Goal: Information Seeking & Learning: Understand process/instructions

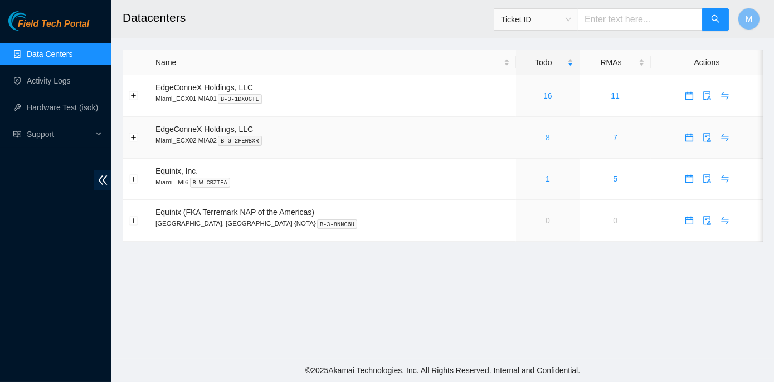
click at [545, 136] on link "8" at bounding box center [547, 137] width 4 height 9
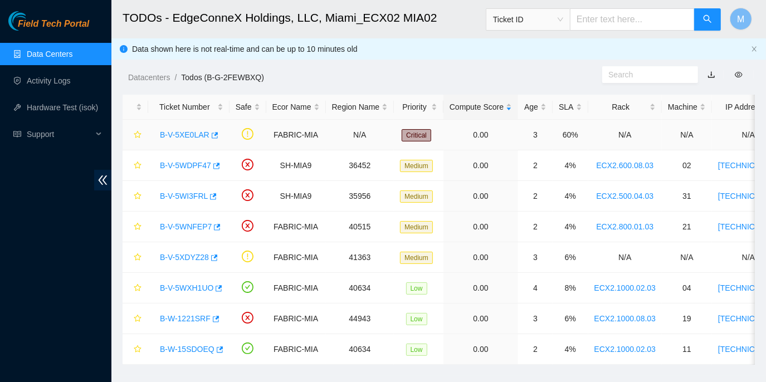
click at [189, 131] on link "B-V-5XE0LAR" at bounding box center [185, 134] width 50 height 9
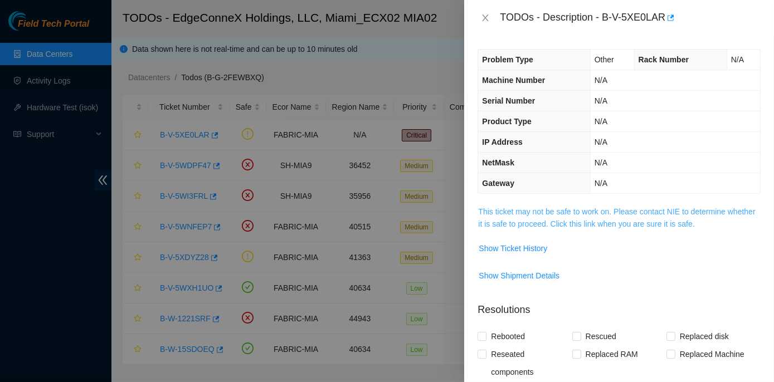
click at [614, 211] on link "This ticket may not be safe to work on. Please contact NIE to determine whether…" at bounding box center [616, 217] width 277 height 21
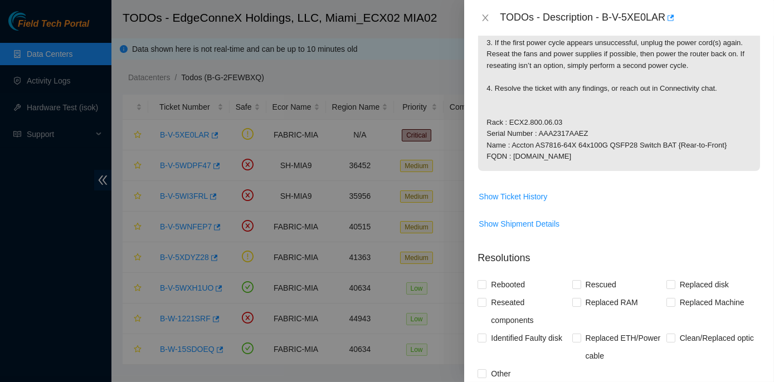
scroll to position [202, 0]
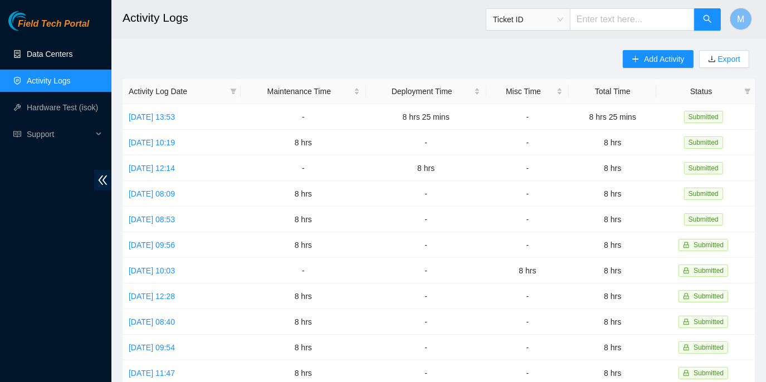
click at [53, 50] on link "Data Centers" at bounding box center [50, 54] width 46 height 9
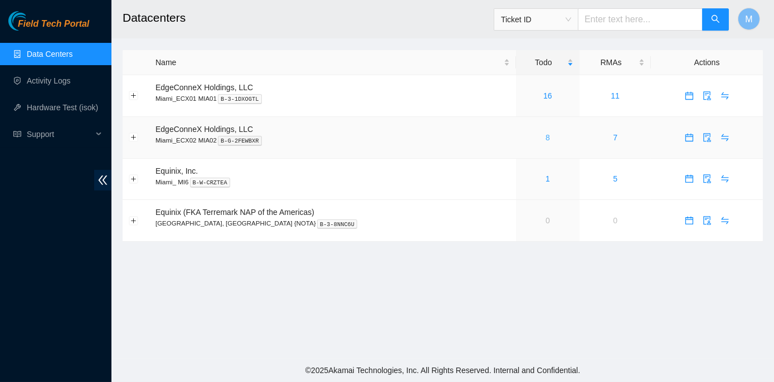
click at [545, 134] on link "8" at bounding box center [547, 137] width 4 height 9
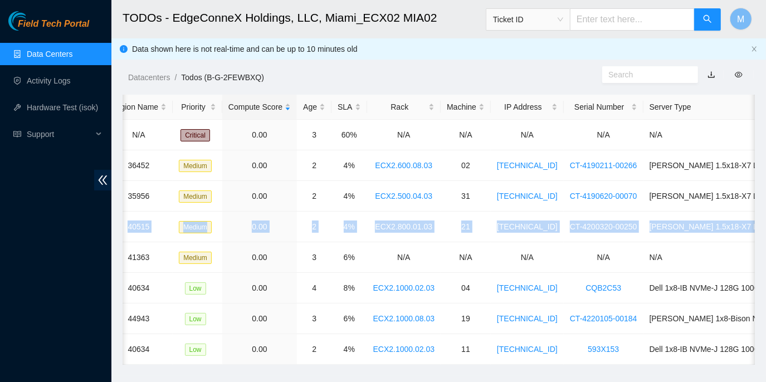
scroll to position [0, 325]
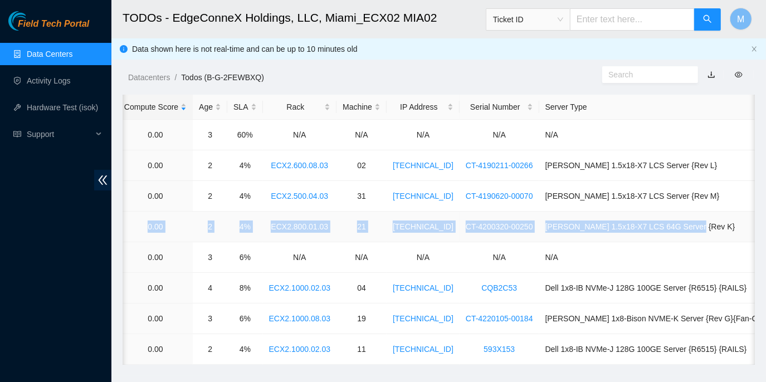
drag, startPoint x: 158, startPoint y: 224, endPoint x: 722, endPoint y: 227, distance: 563.6
click at [722, 227] on tr "B-V-5WNFEP7 FABRIC-MIA 40515 Medium 0.00 2 4% ECX2.800.01.03 21 23.205.164.216 …" at bounding box center [313, 227] width 1033 height 31
copy tr "B-V-5WNFEP7 FABRIC-MIA 40515 Medium 0.00 2 4% ECX2.800.01.03 21 23.205.164.216 …"
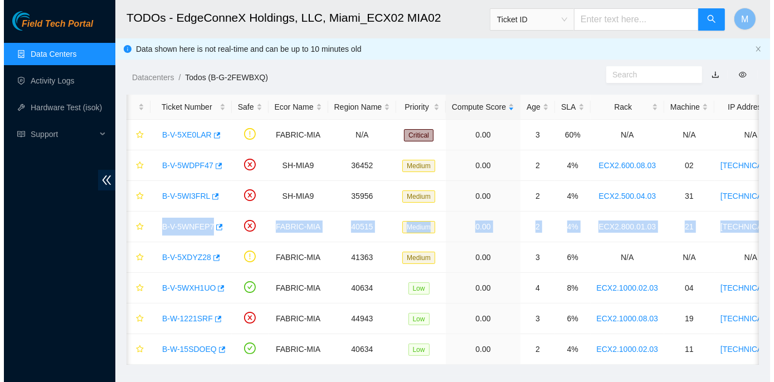
scroll to position [0, 0]
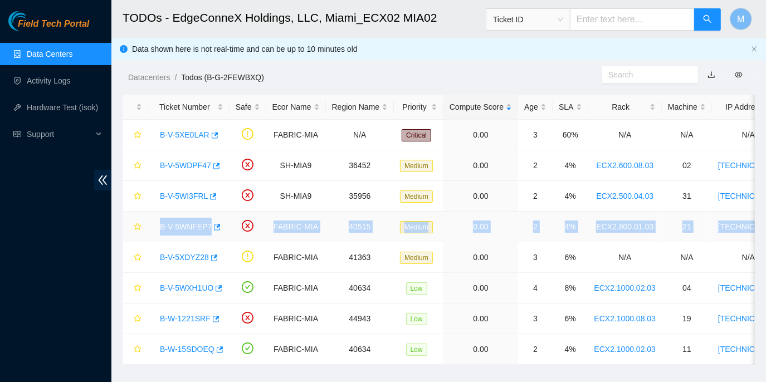
click at [185, 240] on td "B-V-5WNFEP7" at bounding box center [188, 227] width 81 height 31
click at [163, 238] on td "B-V-5WNFEP7" at bounding box center [188, 227] width 81 height 31
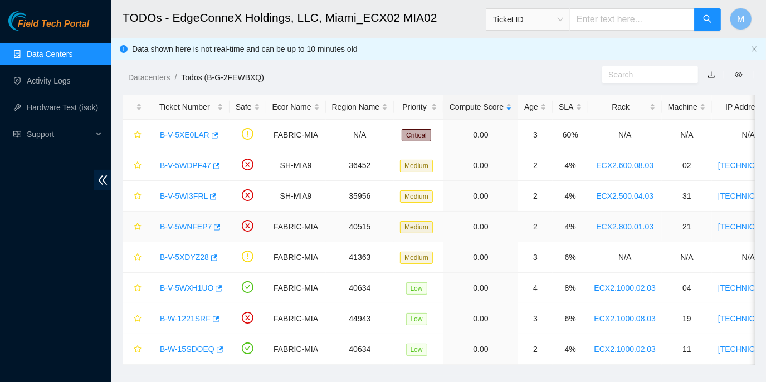
click at [172, 223] on link "B-V-5WNFEP7" at bounding box center [186, 226] width 52 height 9
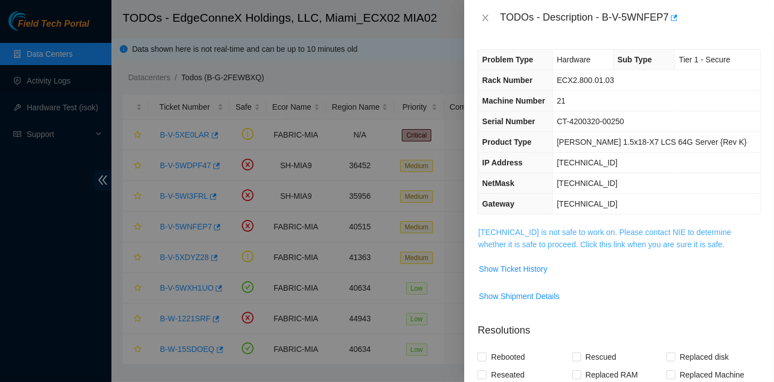
click at [541, 229] on link "23.205.164.216 is not safe to work on. Please contact NIE to determine whether …" at bounding box center [604, 238] width 253 height 21
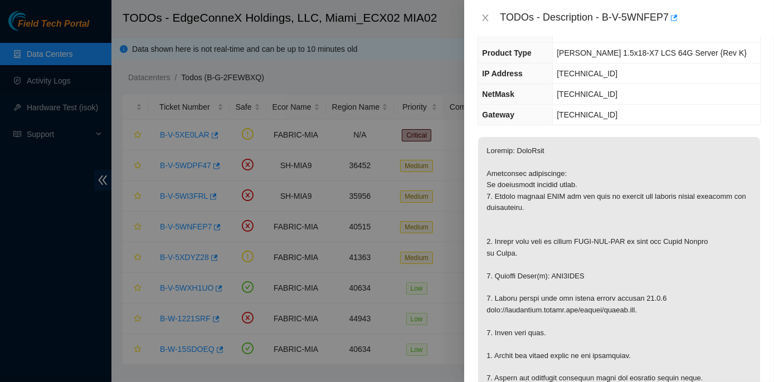
scroll to position [101, 0]
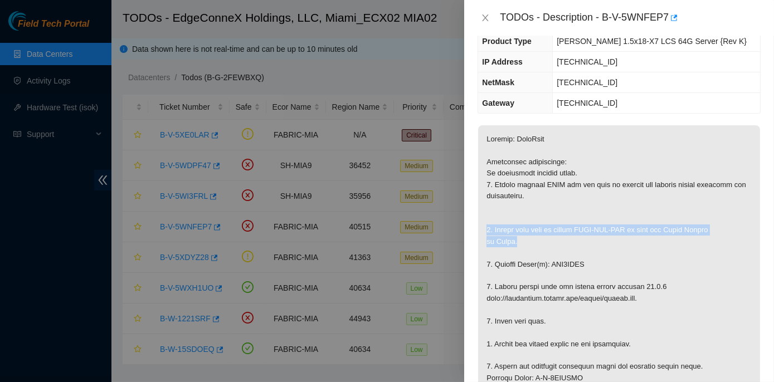
drag, startPoint x: 480, startPoint y: 223, endPoint x: 517, endPoint y: 242, distance: 41.3
copy p "1. Safely shut down by typing CTRL-ALT-DEL or with the Power Button in Front."
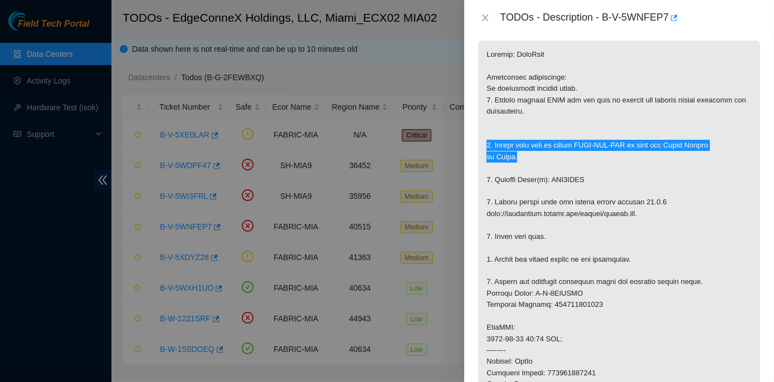
scroll to position [202, 0]
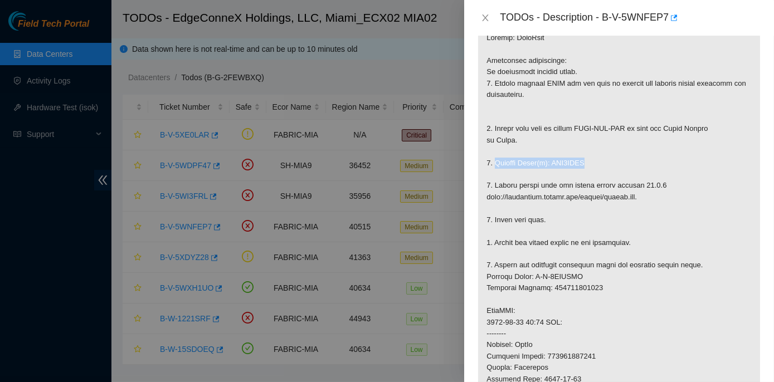
drag, startPoint x: 494, startPoint y: 160, endPoint x: 582, endPoint y: 160, distance: 88.0
click at [582, 160] on p at bounding box center [619, 311] width 282 height 574
copy p "Replace Drive(s): WJG1ETJX"
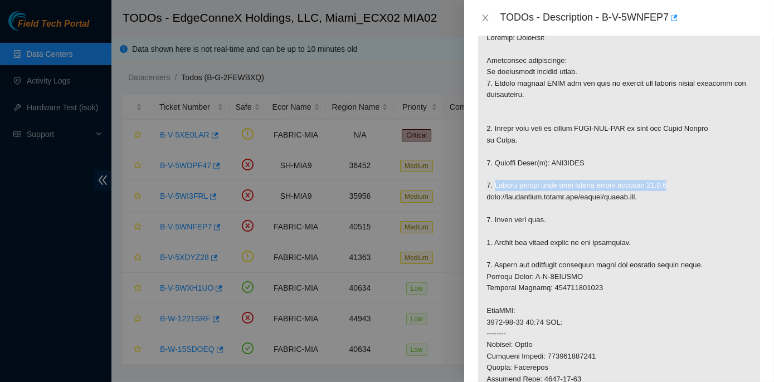
drag, startPoint x: 493, startPoint y: 183, endPoint x: 653, endPoint y: 184, distance: 159.8
click at [653, 184] on p at bounding box center [619, 311] width 282 height 574
copy p "Please rescue with the latest rescue version 23.0.3"
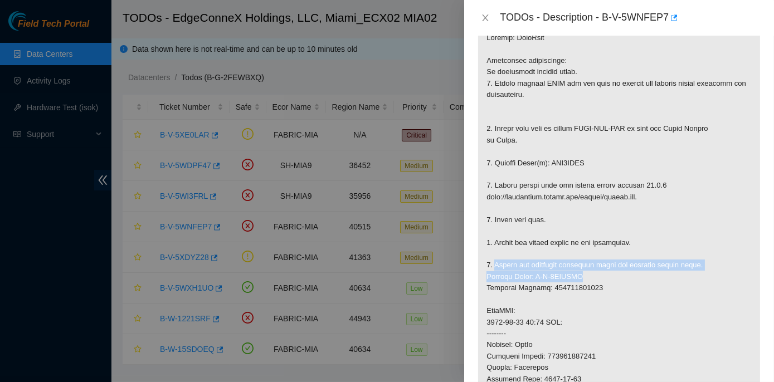
drag, startPoint x: 493, startPoint y: 263, endPoint x: 583, endPoint y: 274, distance: 90.8
click at [583, 274] on p at bounding box center [619, 311] width 282 height 574
copy p "Return the defective equipment using the provided return label. Service Order: …"
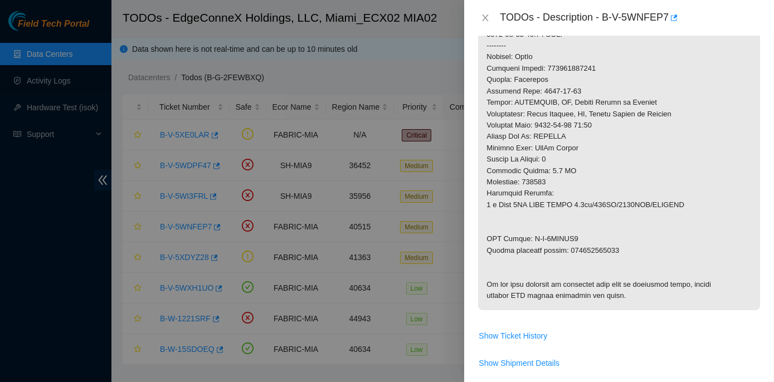
scroll to position [506, 0]
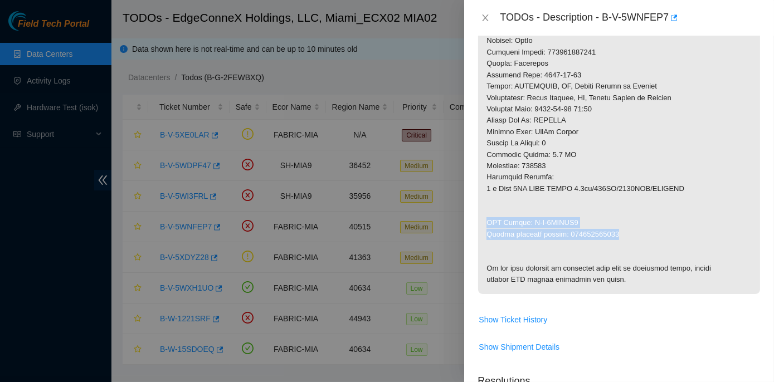
drag, startPoint x: 487, startPoint y: 219, endPoint x: 618, endPoint y: 233, distance: 132.1
click at [618, 233] on p at bounding box center [619, 7] width 282 height 574
copy p "RMA Return: B-V-5WWNRS1 Return tracking number: 463470062056"
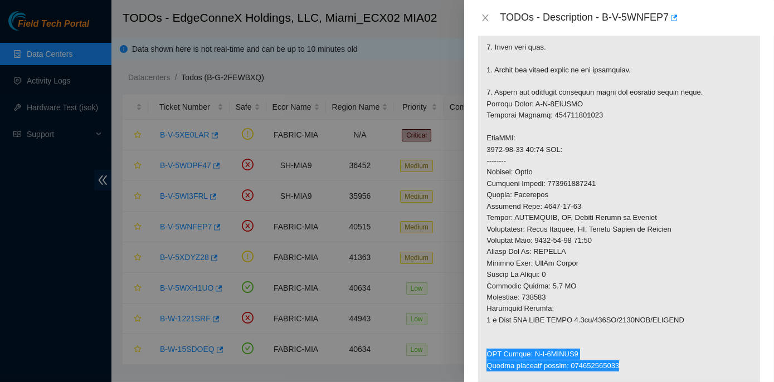
scroll to position [405, 0]
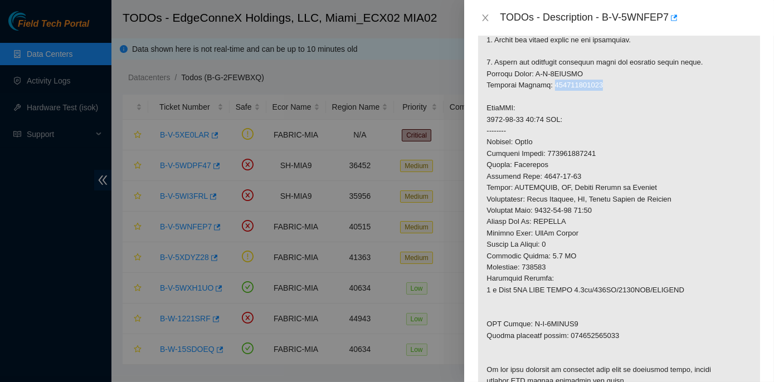
drag, startPoint x: 548, startPoint y: 83, endPoint x: 596, endPoint y: 86, distance: 48.6
click at [596, 86] on p at bounding box center [619, 108] width 282 height 574
copy p "463470062045"
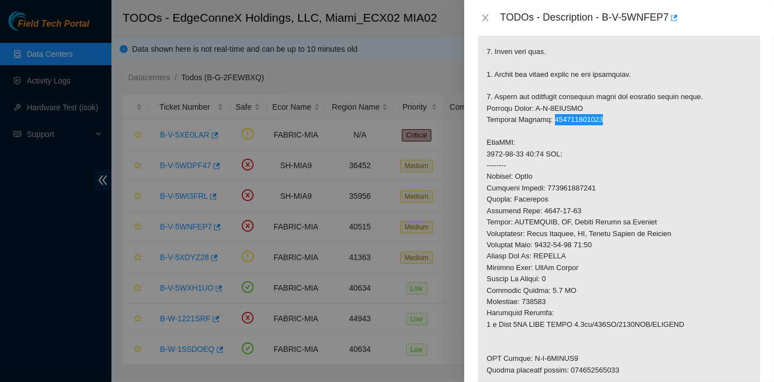
scroll to position [354, 0]
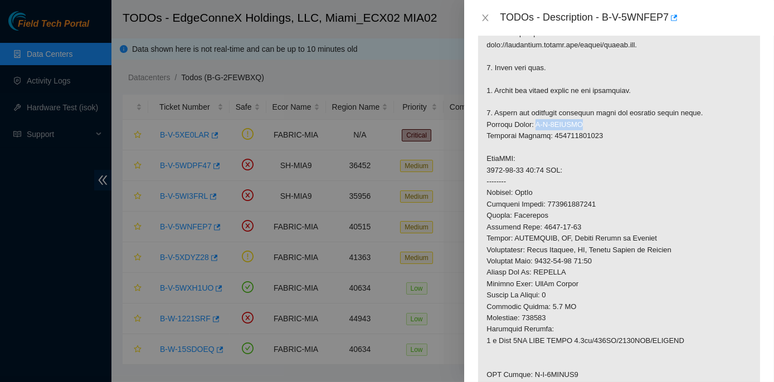
drag, startPoint x: 533, startPoint y: 121, endPoint x: 582, endPoint y: 120, distance: 49.0
click at [582, 120] on p at bounding box center [619, 159] width 282 height 574
drag, startPoint x: 582, startPoint y: 120, endPoint x: 548, endPoint y: 134, distance: 36.5
click at [548, 134] on p at bounding box center [619, 159] width 282 height 574
drag, startPoint x: 548, startPoint y: 134, endPoint x: 594, endPoint y: 134, distance: 45.7
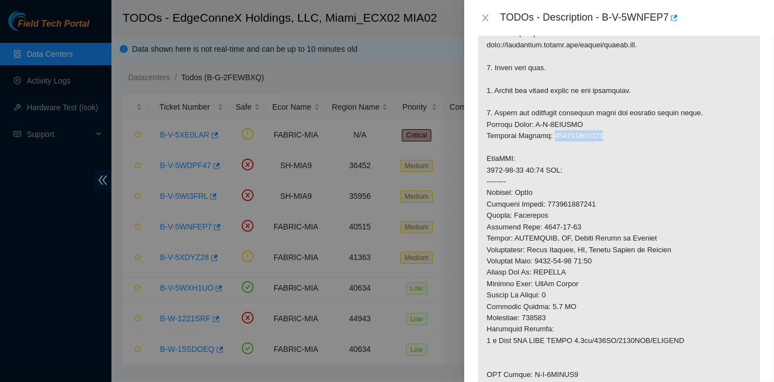
click at [594, 134] on p at bounding box center [619, 159] width 282 height 574
copy p "463470062045"
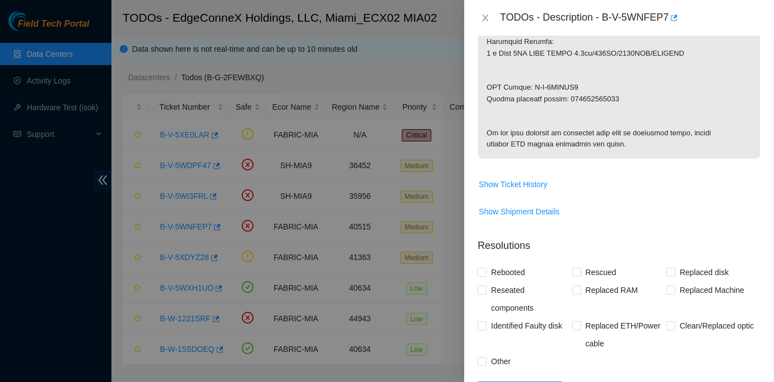
scroll to position [810, 0]
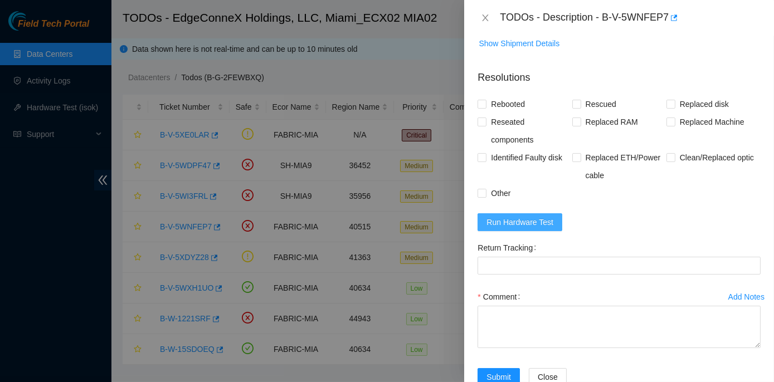
click at [495, 228] on span "Run Hardware Test" at bounding box center [519, 222] width 67 height 12
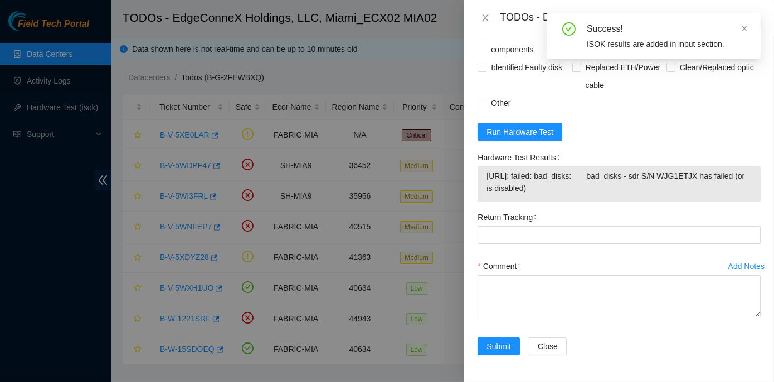
scroll to position [911, 0]
drag, startPoint x: 484, startPoint y: 187, endPoint x: 559, endPoint y: 218, distance: 81.4
click at [559, 208] on div "Hardware Test Results 23.205.164.216: failed: bad_disks: bad_disks - sdr S/N WJ…" at bounding box center [619, 179] width 292 height 60
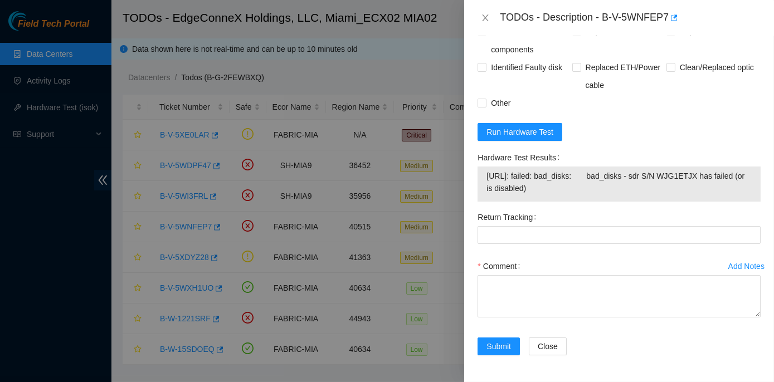
copy div "Hardware Test Results 23.205.164.216: failed: bad_disks: bad_disks - sdr S/N WJ…"
click at [579, 226] on div "Return Tracking" at bounding box center [618, 217] width 283 height 18
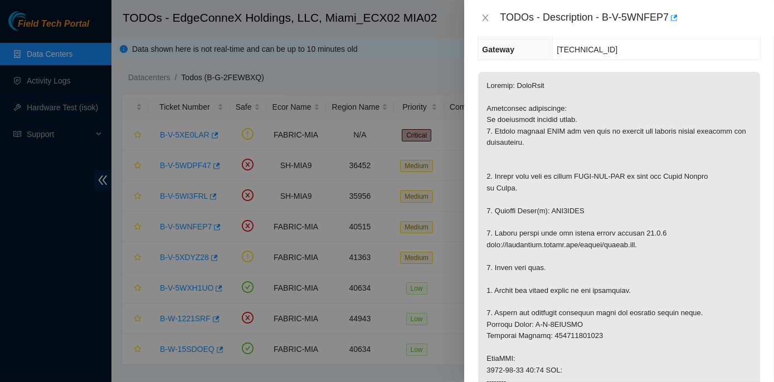
scroll to position [151, 0]
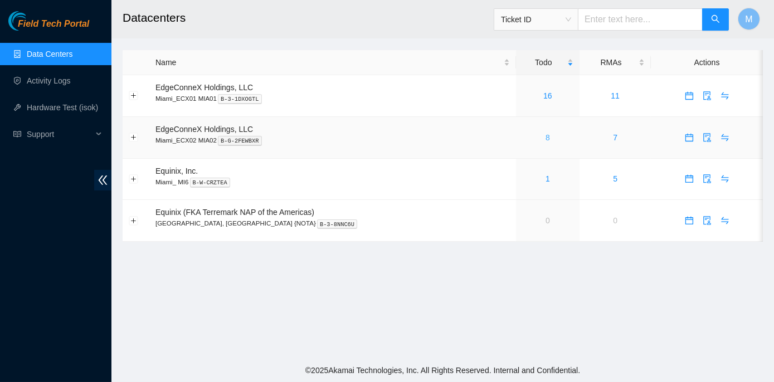
click at [545, 136] on link "8" at bounding box center [547, 137] width 4 height 9
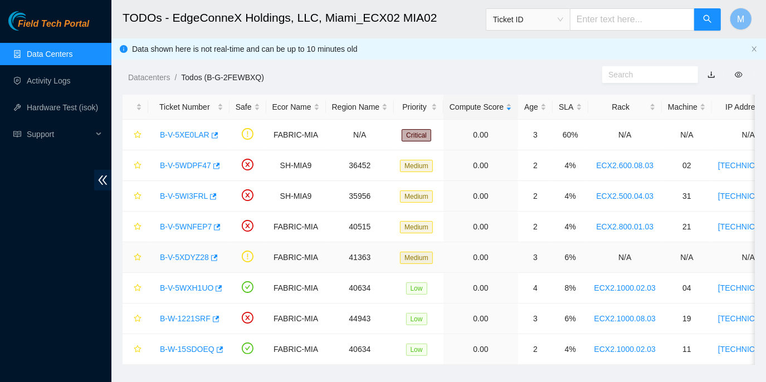
click at [177, 253] on link "B-V-5XDYZ28" at bounding box center [184, 257] width 49 height 9
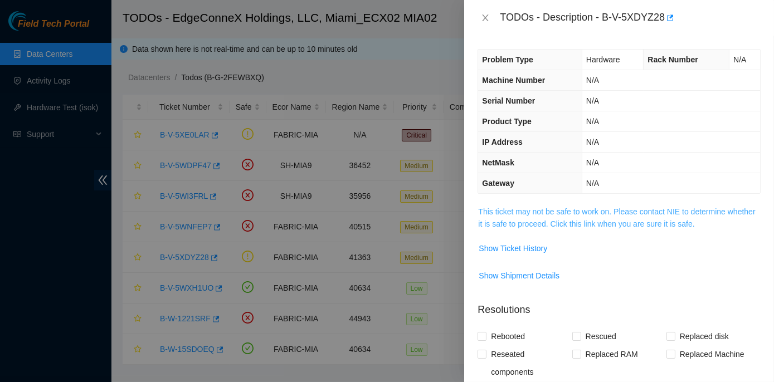
click at [590, 210] on link "This ticket may not be safe to work on. Please contact NIE to determine whether…" at bounding box center [616, 217] width 277 height 21
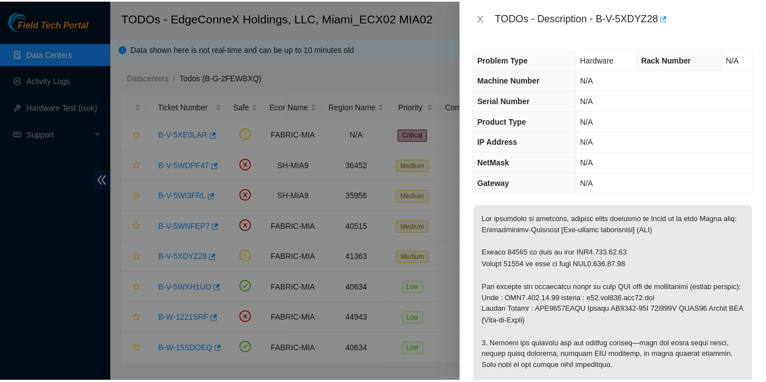
scroll to position [50, 0]
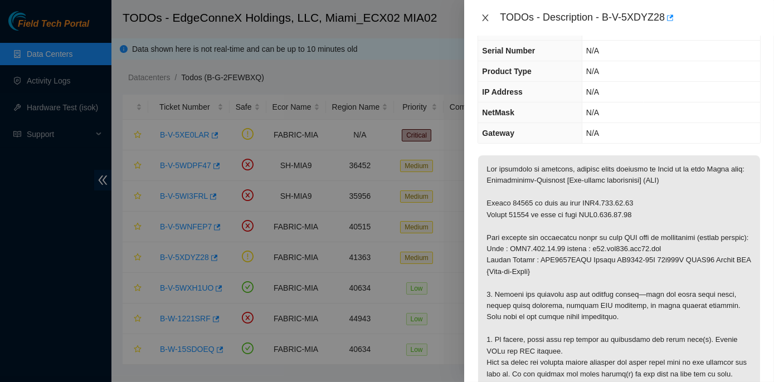
click at [485, 14] on icon "close" at bounding box center [485, 17] width 9 height 9
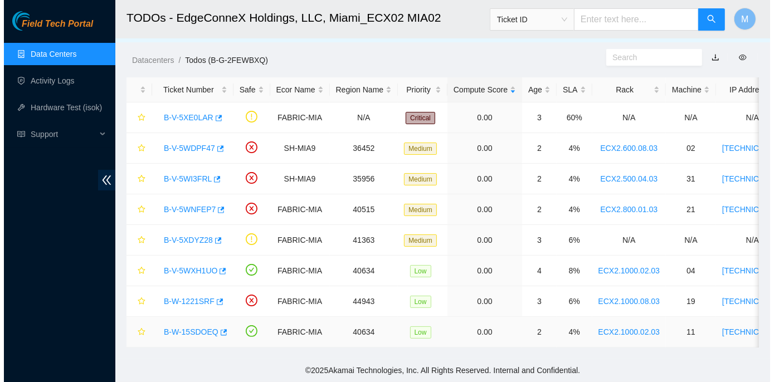
scroll to position [23, 0]
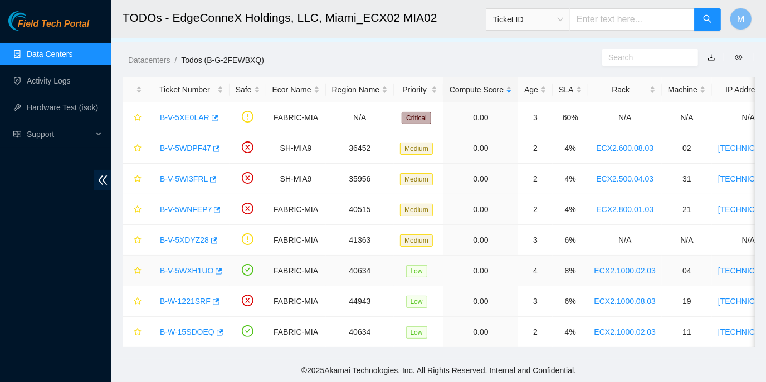
click at [187, 266] on link "B-V-5WXH1UO" at bounding box center [186, 270] width 53 height 9
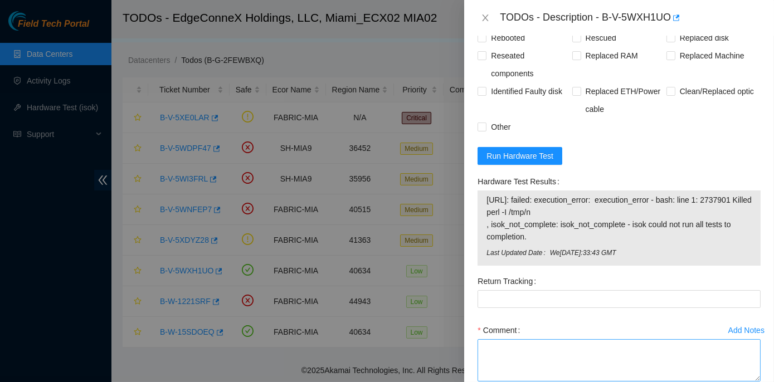
scroll to position [577, 0]
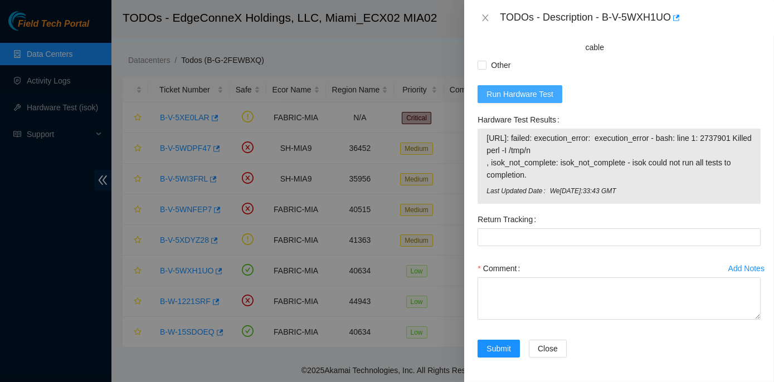
click at [520, 88] on span "Run Hardware Test" at bounding box center [519, 94] width 67 height 12
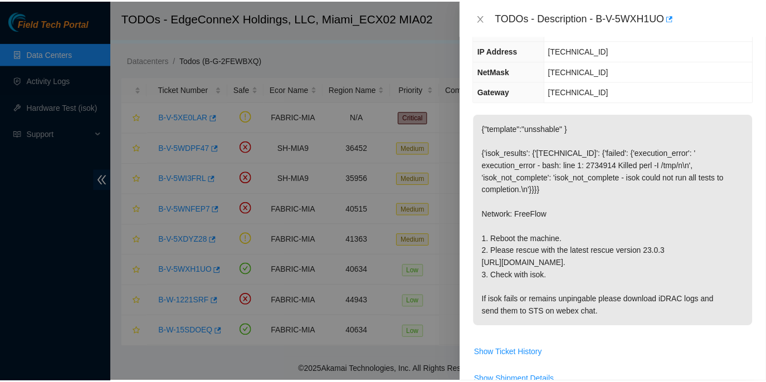
scroll to position [151, 0]
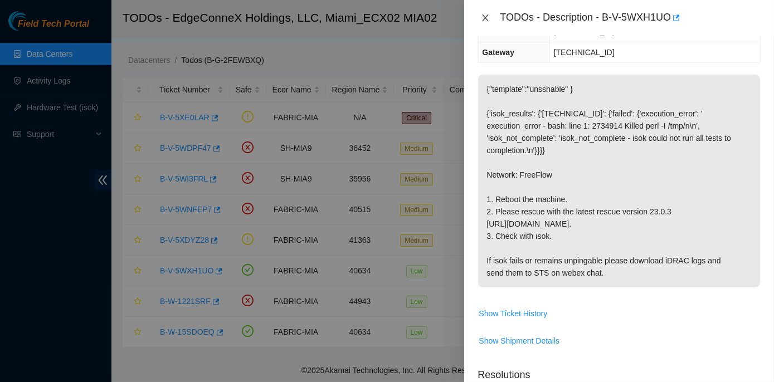
click at [488, 16] on icon "close" at bounding box center [485, 17] width 9 height 9
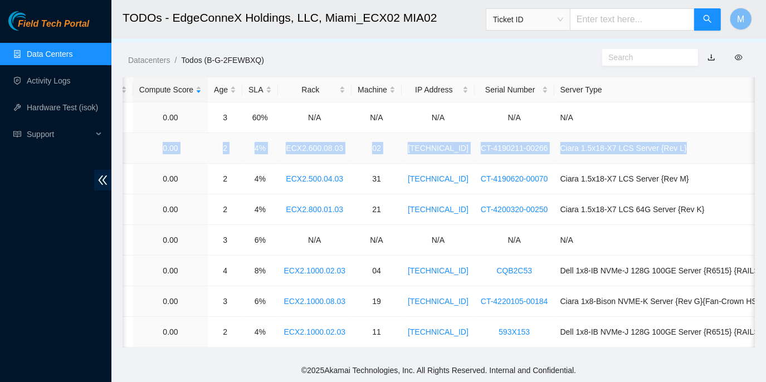
scroll to position [0, 325]
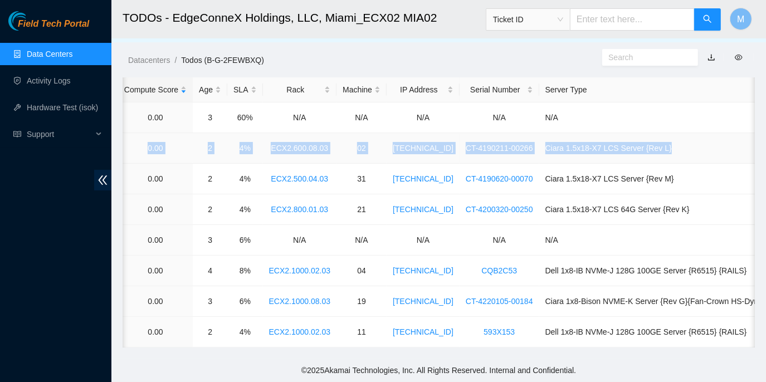
drag, startPoint x: 153, startPoint y: 139, endPoint x: 751, endPoint y: 148, distance: 598.7
click at [751, 148] on tr "B-V-5WDPF47 SH-MIA9 36452 Medium 0.00 2 4% ECX2.600.08.03 02 23.210.25.39 CT-41…" at bounding box center [290, 148] width 987 height 31
copy tr "B-V-5WDPF47 SH-MIA9 36452 Medium 0.00 2 4% ECX2.600.08.03 02 23.210.25.39 CT-41…"
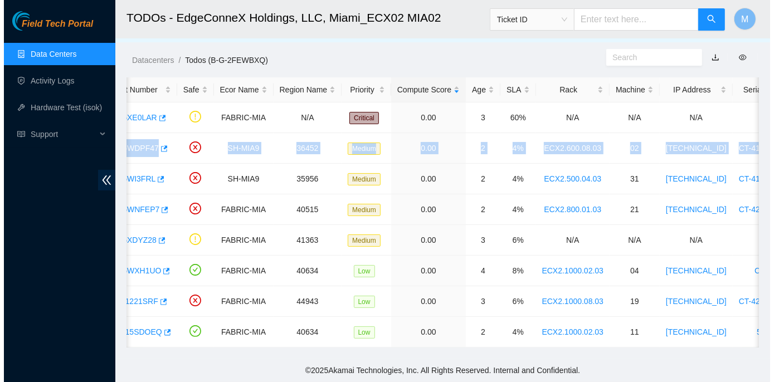
scroll to position [0, 0]
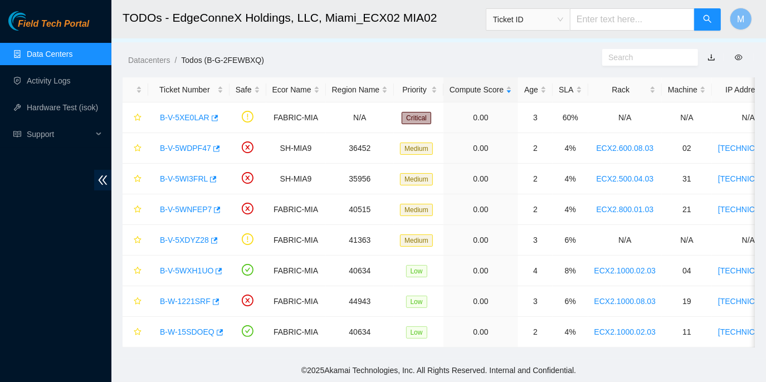
click at [195, 364] on footer "© 2025 Akamai Technologies, Inc. All Rights Reserved. Internal and Confidential." at bounding box center [438, 370] width 654 height 23
click at [175, 144] on link "B-V-5WDPF47" at bounding box center [185, 148] width 51 height 9
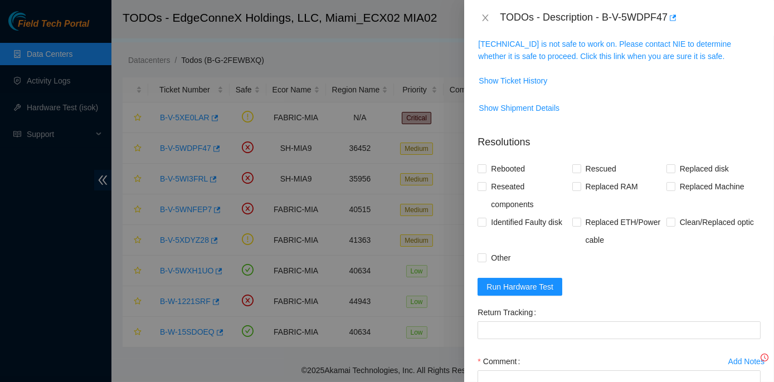
scroll to position [151, 0]
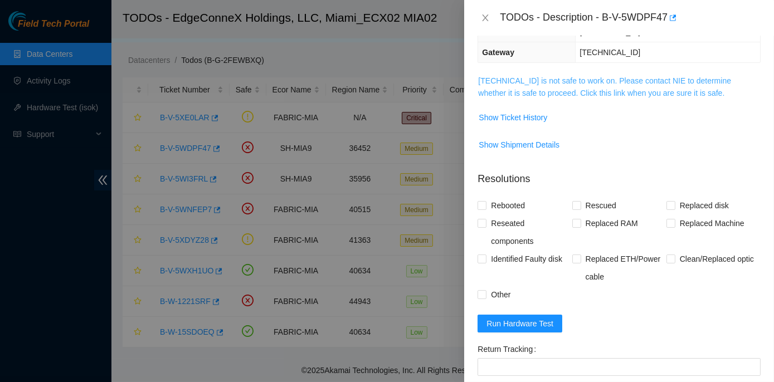
click at [565, 77] on link "23.210.25.39 is not safe to work on. Please contact NIE to determine whether it…" at bounding box center [604, 86] width 253 height 21
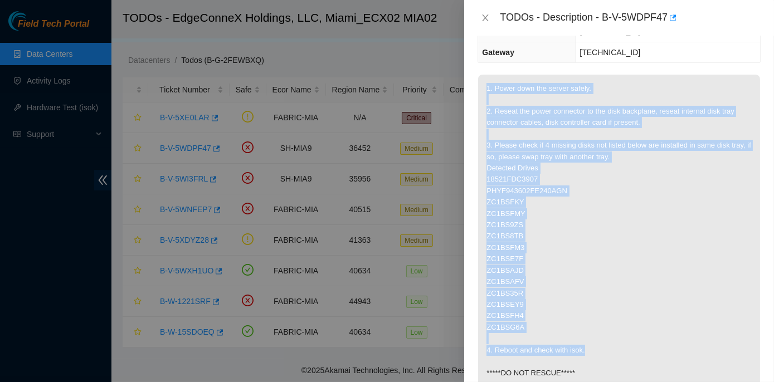
drag, startPoint x: 485, startPoint y: 83, endPoint x: 616, endPoint y: 348, distance: 295.6
click at [616, 348] on p "1. Power down the server safely. 2. Reseat the power connector to the disk back…" at bounding box center [619, 248] width 282 height 346
click at [618, 348] on p "1. Power down the server safely. 2. Reseat the power connector to the disk back…" at bounding box center [619, 248] width 282 height 346
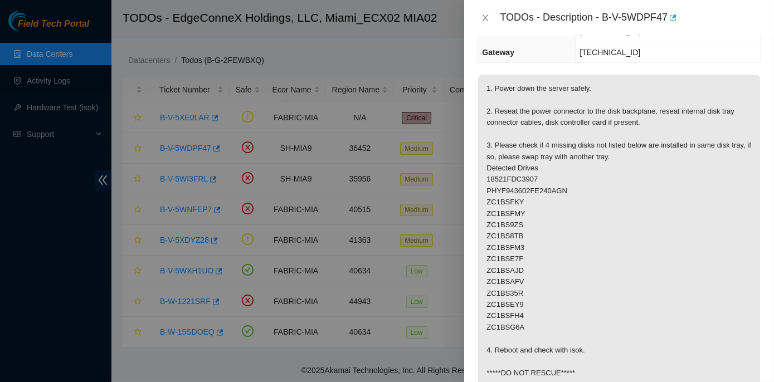
click at [482, 67] on div "Problem Type Hardware Sub Type Tier 1 Rack Number ECX2.600.08.03 Machine Number…" at bounding box center [619, 209] width 310 height 346
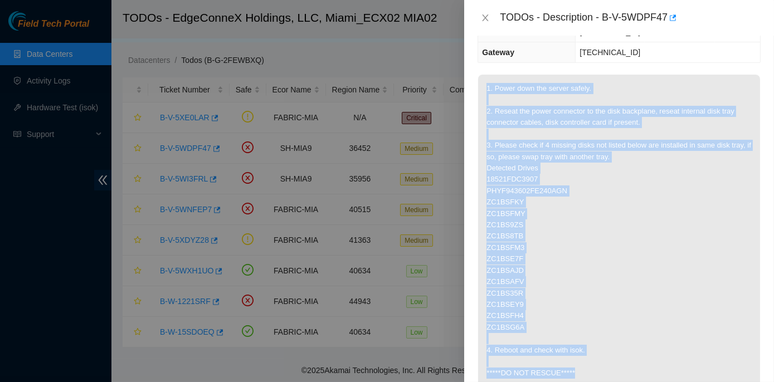
drag, startPoint x: 503, startPoint y: 91, endPoint x: 620, endPoint y: 373, distance: 305.1
click at [620, 373] on p "1. Power down the server safely. 2. Reseat the power connector to the disk back…" at bounding box center [619, 248] width 282 height 346
copy p "1. Power down the server safely. 2. Reseat the power connector to the disk back…"
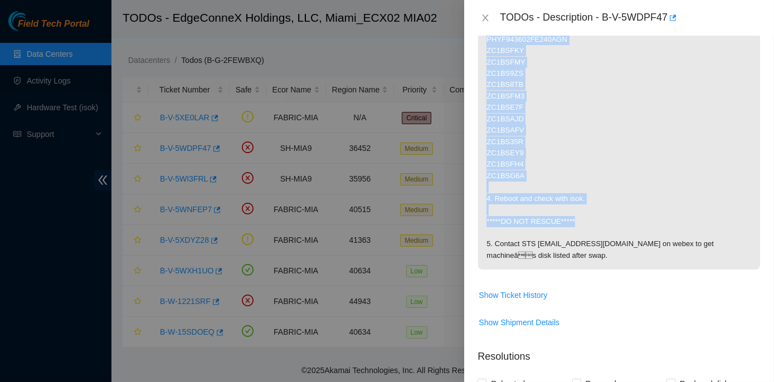
scroll to position [304, 0]
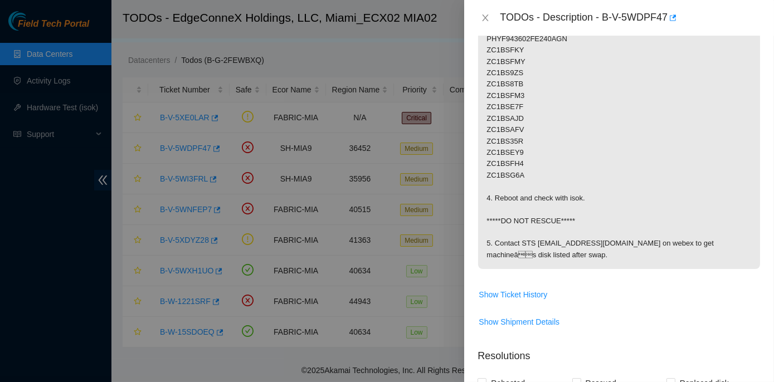
click at [652, 290] on span "Show Ticket History" at bounding box center [619, 295] width 282 height 18
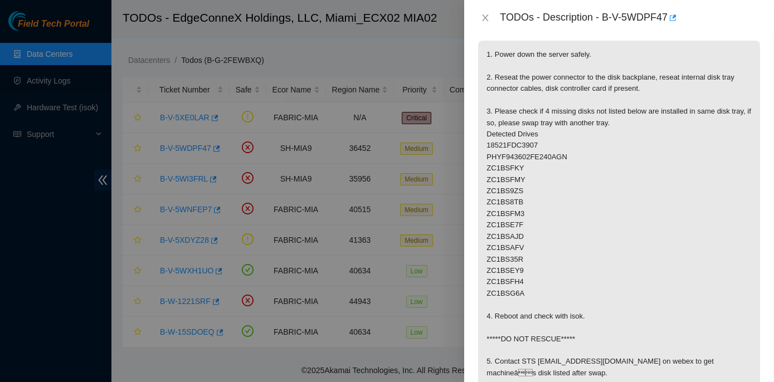
scroll to position [286, 0]
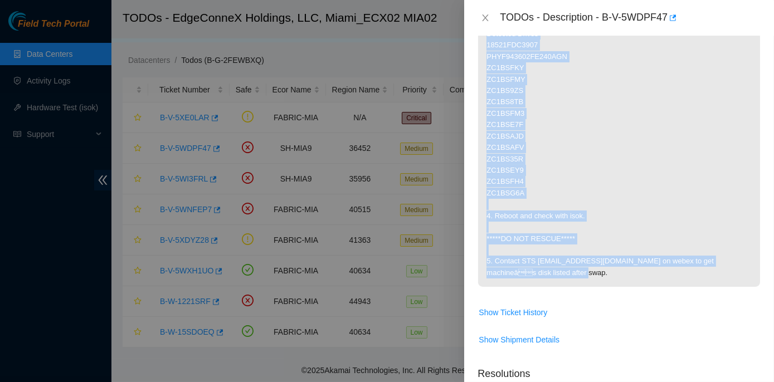
drag, startPoint x: 493, startPoint y: 237, endPoint x: 633, endPoint y: 272, distance: 144.0
click at [633, 272] on p "1. Power down the server safely. 2. Reseat the power connector to the disk back…" at bounding box center [619, 113] width 282 height 346
copy p "1. Power down the server safely. 2. Reseat the power connector to the disk back…"
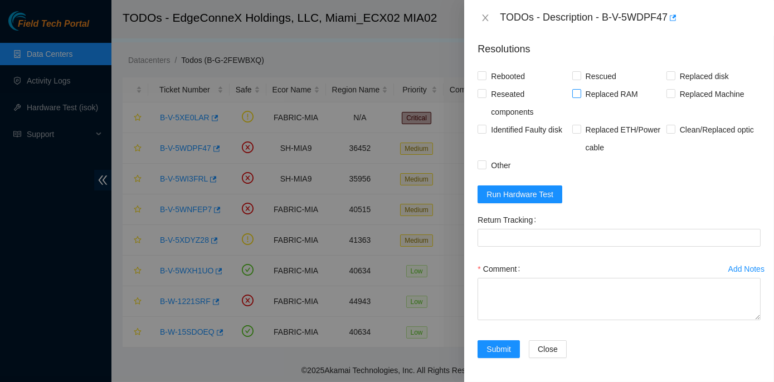
scroll to position [610, 0]
click at [519, 192] on span "Run Hardware Test" at bounding box center [519, 194] width 67 height 12
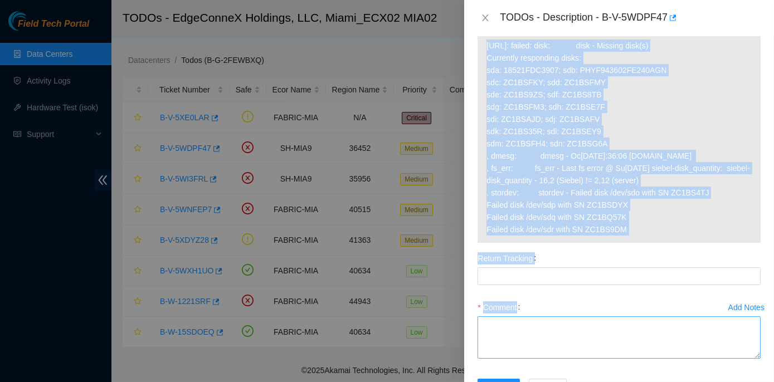
scroll to position [839, 0]
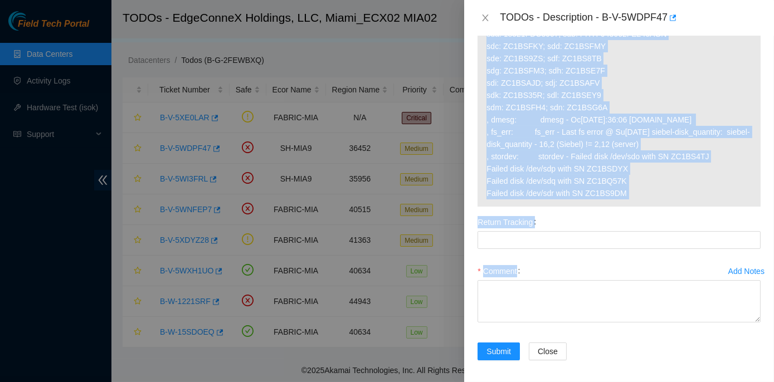
drag, startPoint x: 471, startPoint y: 166, endPoint x: 649, endPoint y: 214, distance: 184.5
click at [649, 214] on div "Problem Type Hardware Sub Type Tier 1 Rack Number ECX2.600.08.03 Machine Number…" at bounding box center [619, 209] width 310 height 346
copy div "Hardware Test Results 23.210.25.39: failed: disk: disk - Missing disk(s) Curren…"
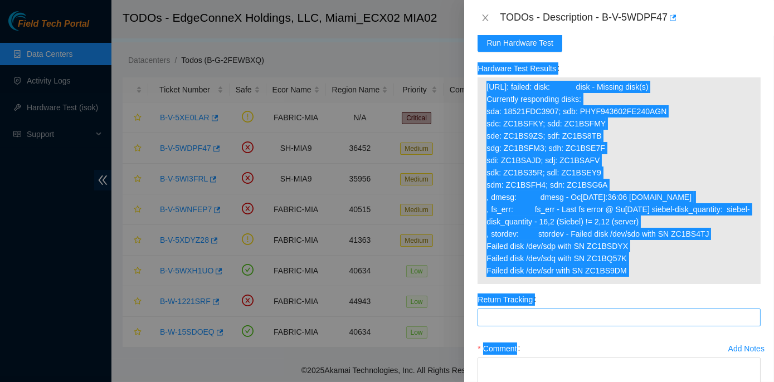
scroll to position [738, 0]
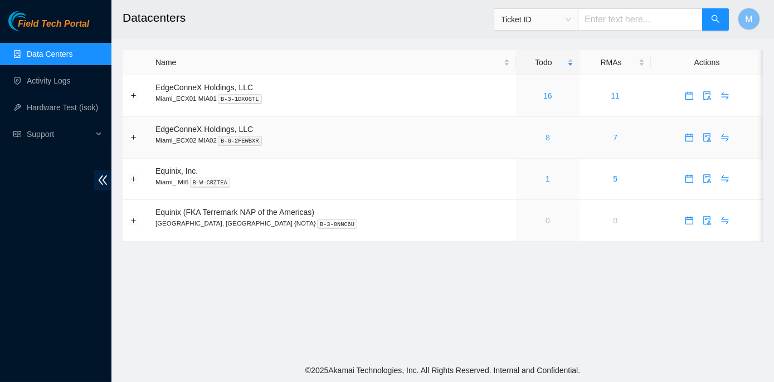
click at [545, 134] on link "8" at bounding box center [547, 137] width 4 height 9
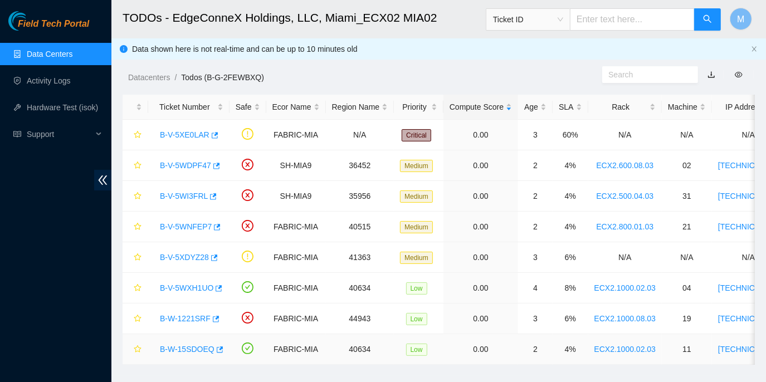
click at [186, 345] on link "B-W-15SDOEQ" at bounding box center [187, 349] width 55 height 9
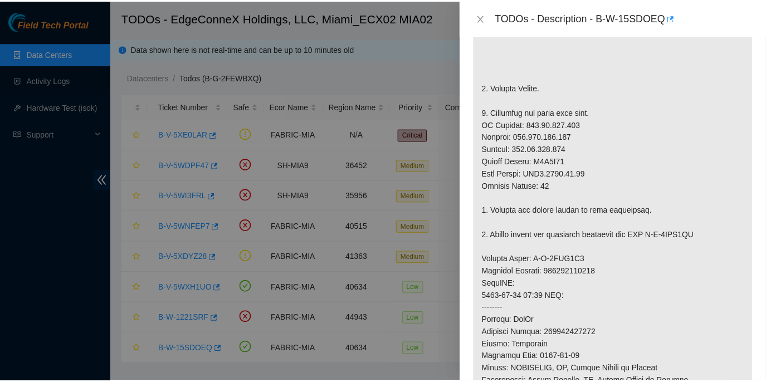
scroll to position [304, 0]
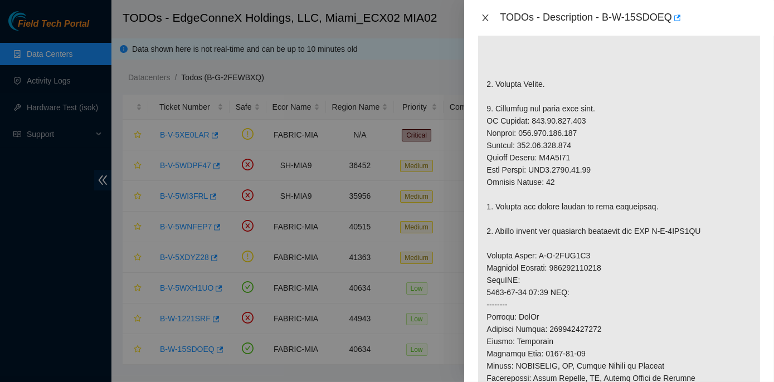
click at [485, 13] on icon "close" at bounding box center [485, 17] width 9 height 9
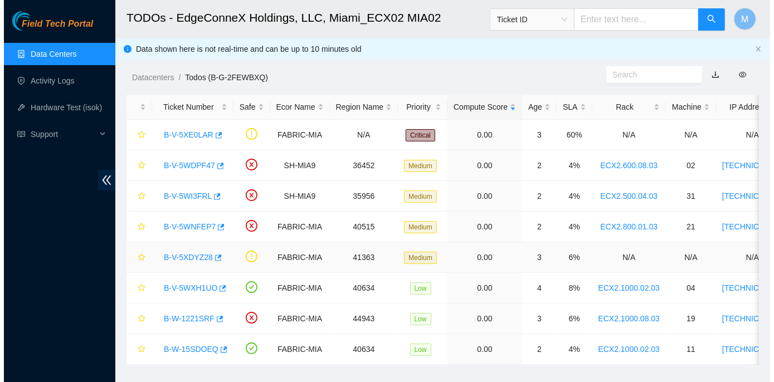
scroll to position [320, 0]
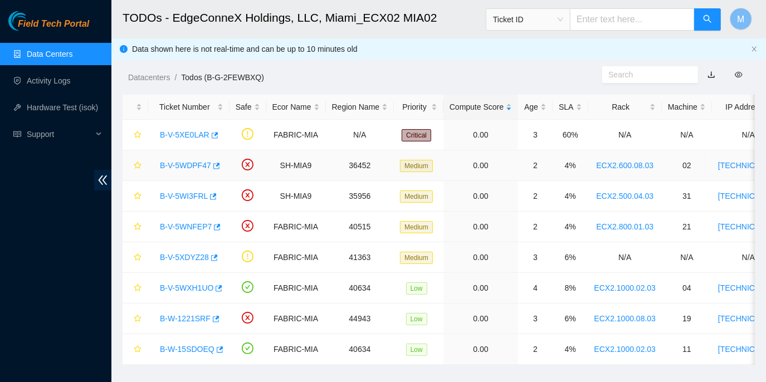
click at [188, 165] on link "B-V-5WDPF47" at bounding box center [185, 165] width 51 height 9
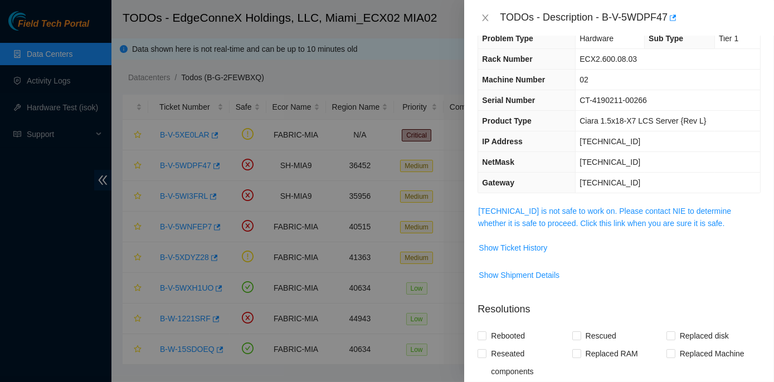
scroll to position [0, 0]
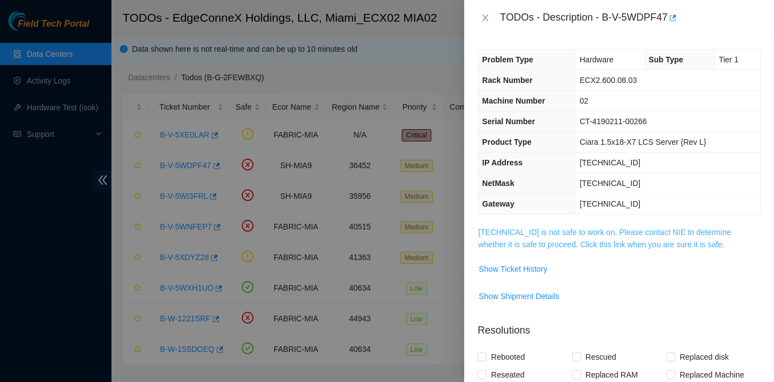
click at [598, 230] on link "23.210.25.39 is not safe to work on. Please contact NIE to determine whether it…" at bounding box center [604, 238] width 253 height 21
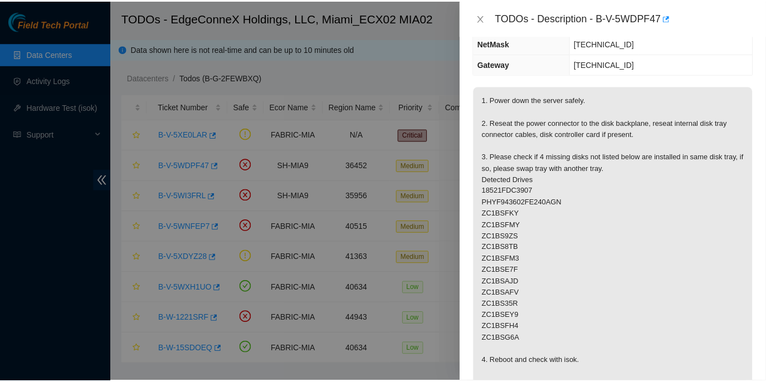
scroll to position [151, 0]
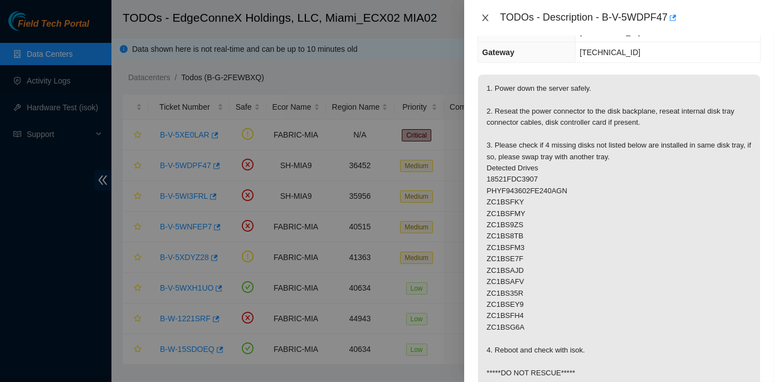
click at [486, 14] on icon "close" at bounding box center [485, 17] width 9 height 9
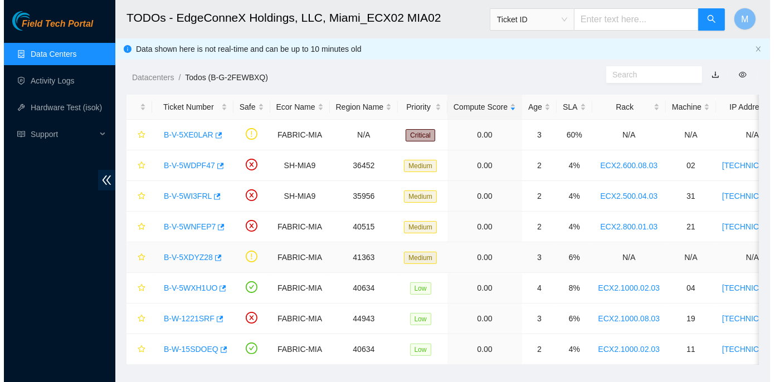
scroll to position [188, 0]
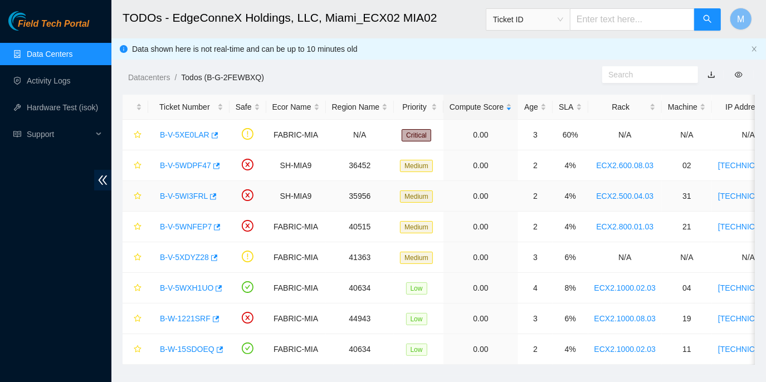
click at [187, 194] on link "B-V-5WI3FRL" at bounding box center [184, 196] width 48 height 9
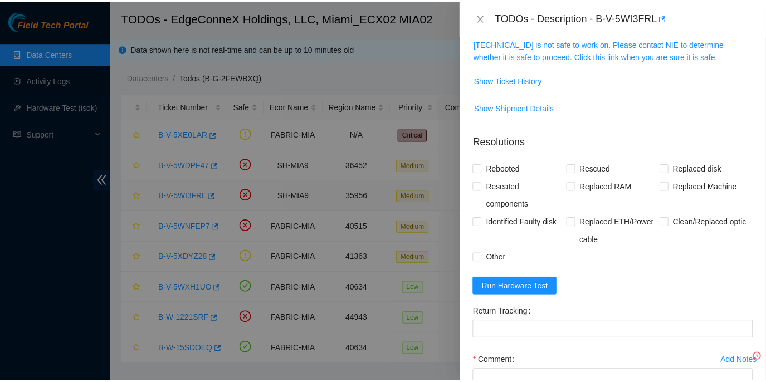
scroll to position [151, 0]
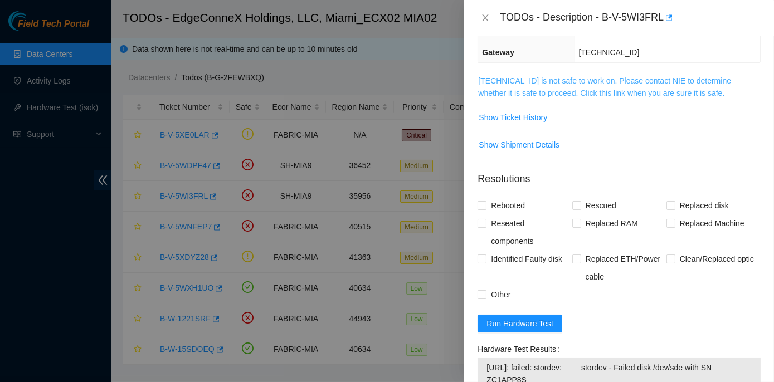
click at [565, 79] on link "23.193.161.34 is not safe to work on. Please contact NIE to determine whether i…" at bounding box center [604, 86] width 253 height 21
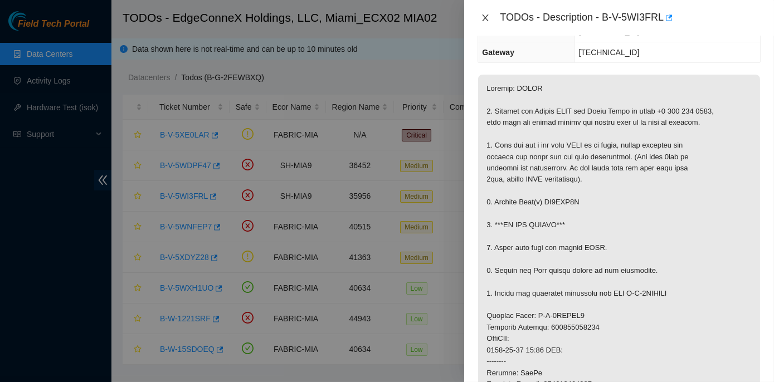
click at [481, 15] on icon "close" at bounding box center [485, 17] width 9 height 9
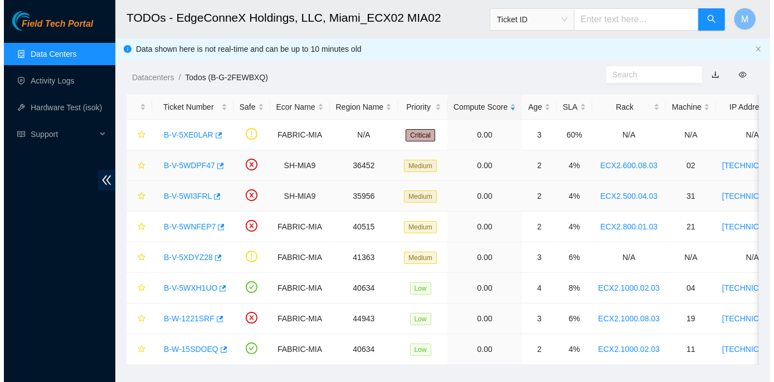
scroll to position [188, 0]
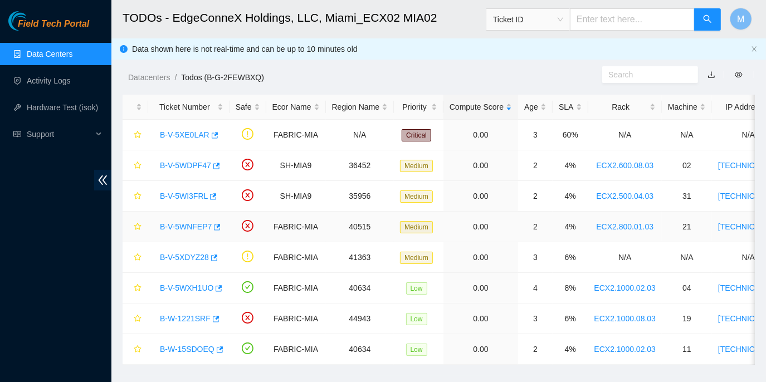
click at [178, 225] on link "B-V-5WNFEP7" at bounding box center [186, 226] width 52 height 9
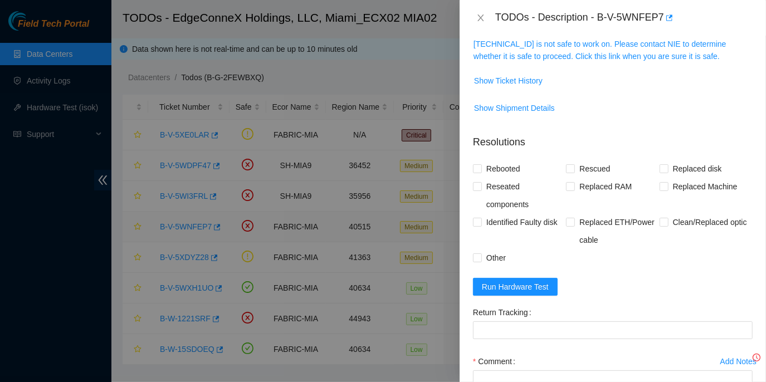
scroll to position [151, 0]
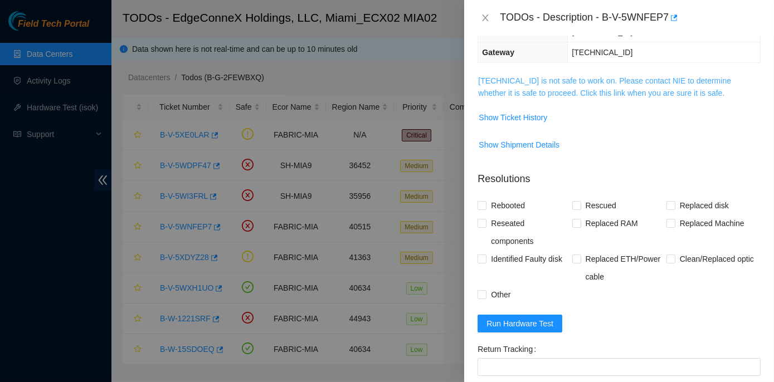
click at [577, 81] on link "23.205.164.216 is not safe to work on. Please contact NIE to determine whether …" at bounding box center [604, 86] width 253 height 21
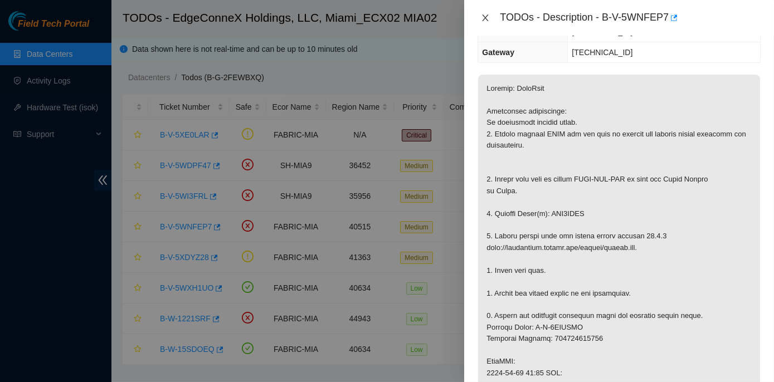
click at [486, 14] on icon "close" at bounding box center [485, 17] width 9 height 9
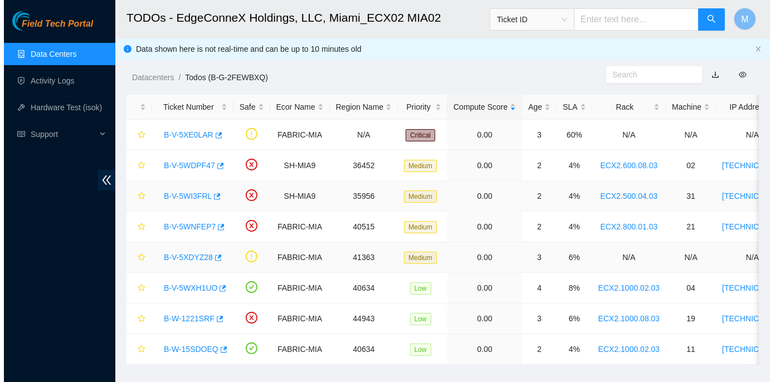
scroll to position [188, 0]
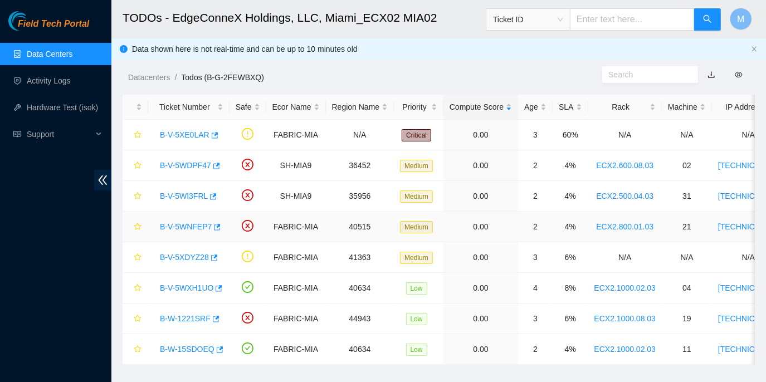
click at [181, 222] on link "B-V-5WNFEP7" at bounding box center [186, 226] width 52 height 9
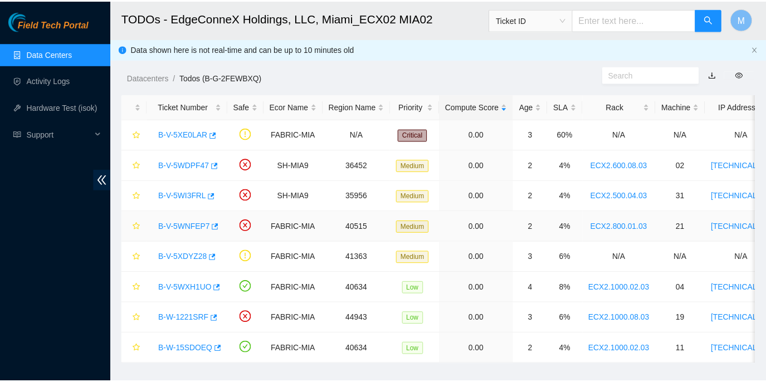
scroll to position [151, 0]
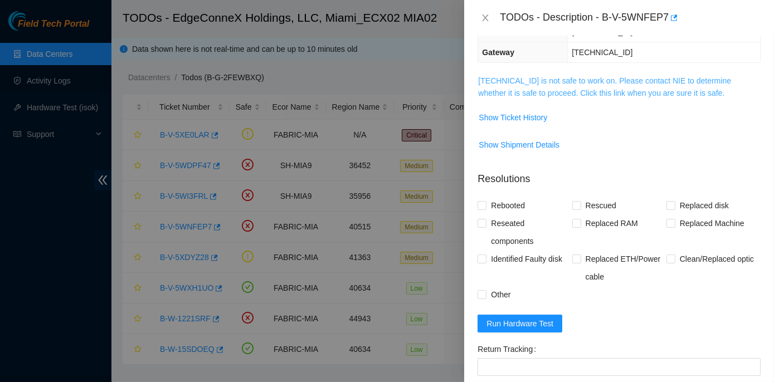
click at [598, 76] on link "23.205.164.216 is not safe to work on. Please contact NIE to determine whether …" at bounding box center [604, 86] width 253 height 21
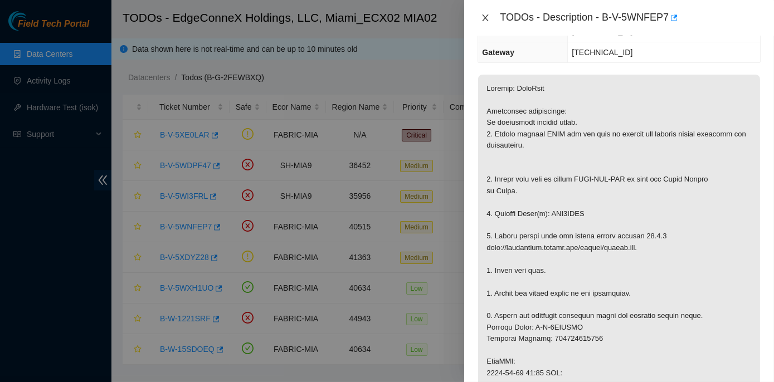
click at [483, 16] on icon "close" at bounding box center [485, 17] width 9 height 9
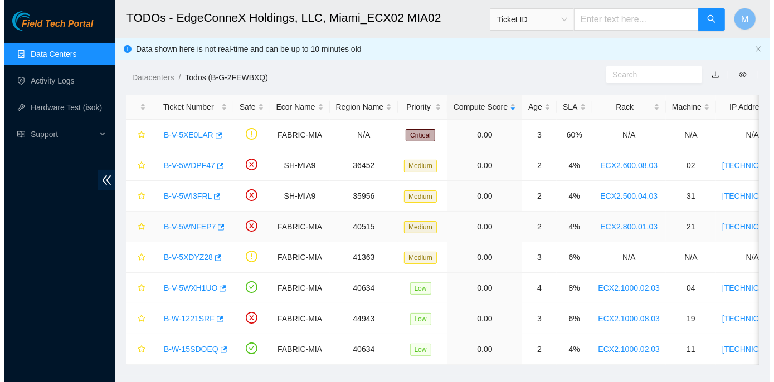
scroll to position [188, 0]
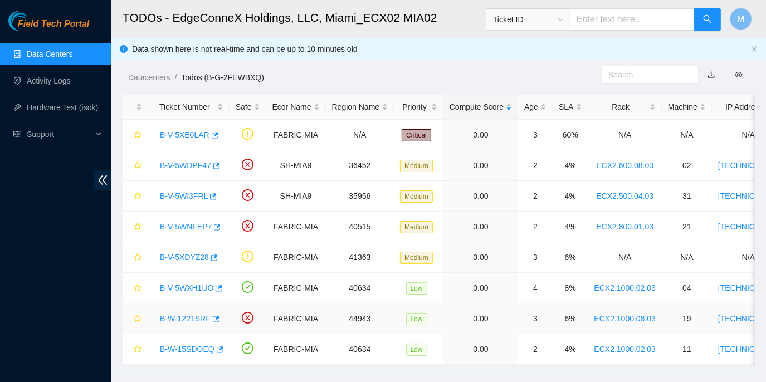
click at [205, 314] on link "B-W-1221SRF" at bounding box center [185, 318] width 51 height 9
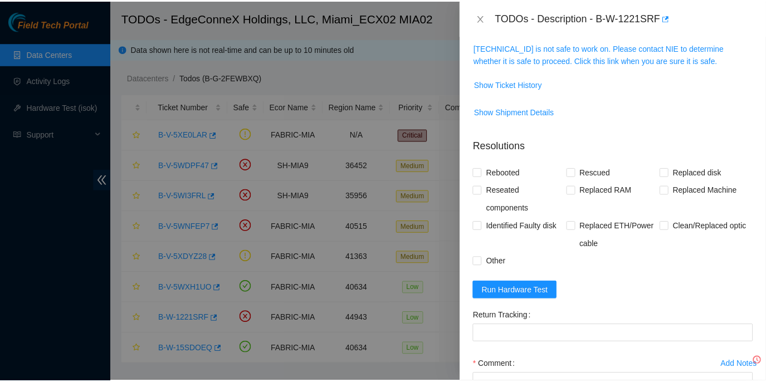
scroll to position [176, 0]
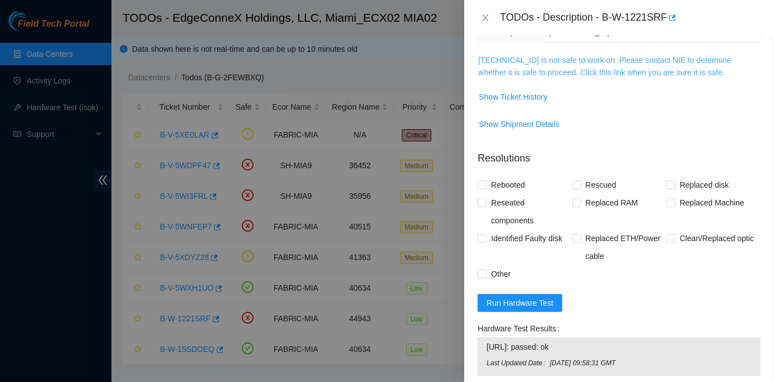
click at [542, 60] on link "23.217.59.150 is not safe to work on. Please contact NIE to determine whether i…" at bounding box center [604, 66] width 253 height 21
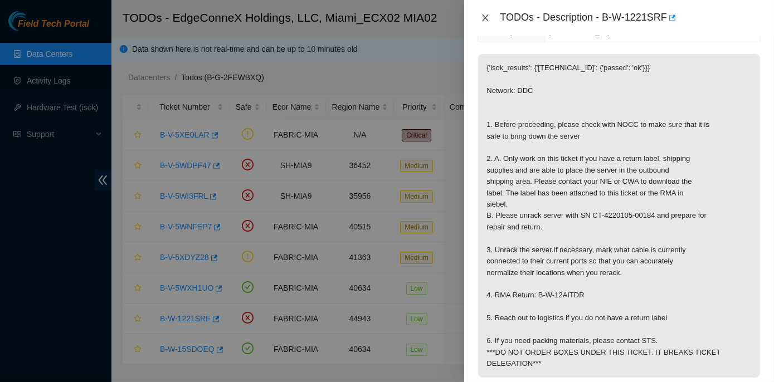
click at [487, 16] on icon "close" at bounding box center [485, 17] width 9 height 9
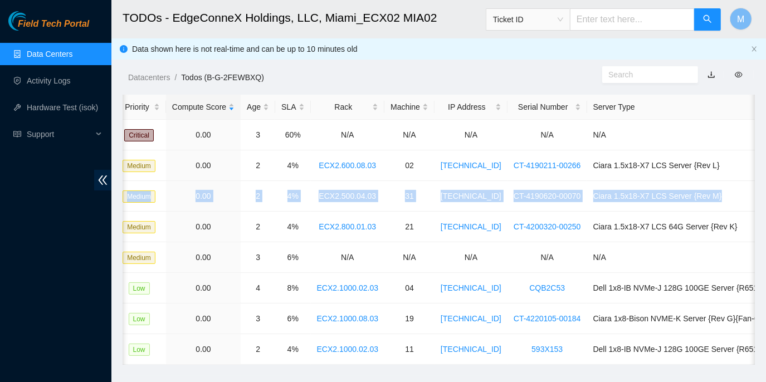
scroll to position [0, 325]
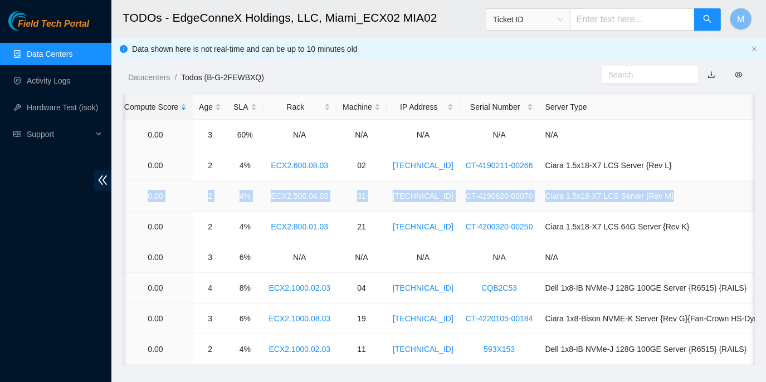
drag, startPoint x: 155, startPoint y: 193, endPoint x: 718, endPoint y: 200, distance: 563.1
click at [718, 200] on tr "B-V-5WI3FRL SH-MIA9 35956 Medium 0.00 2 4% ECX2.500.04.03 31 23.193.161.34 CT-4…" at bounding box center [290, 196] width 987 height 31
copy tr "B-V-5WI3FRL SH-MIA9 35956 Medium 0.00 2 4% ECX2.500.04.03 31 23.193.161.34 CT-4…"
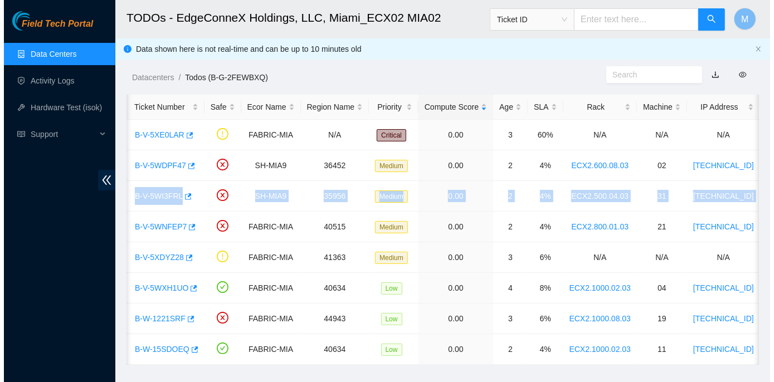
scroll to position [0, 0]
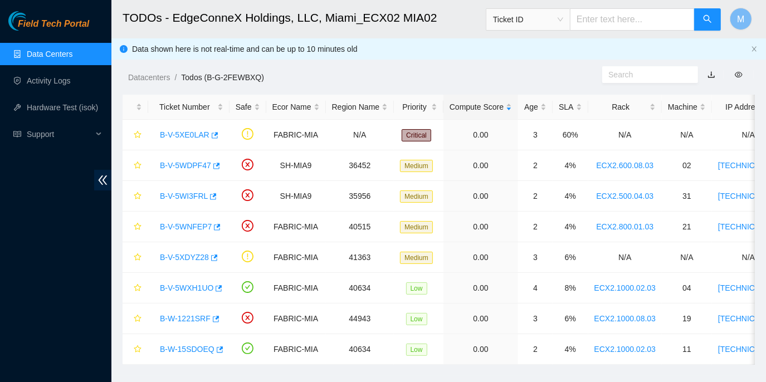
click at [200, 376] on main "TODOs - EdgeConneX Holdings, LLC, Miami_ECX02 MIA02 Ticket ID M Data shown here…" at bounding box center [438, 188] width 654 height 376
click at [174, 193] on link "B-V-5WI3FRL" at bounding box center [184, 196] width 48 height 9
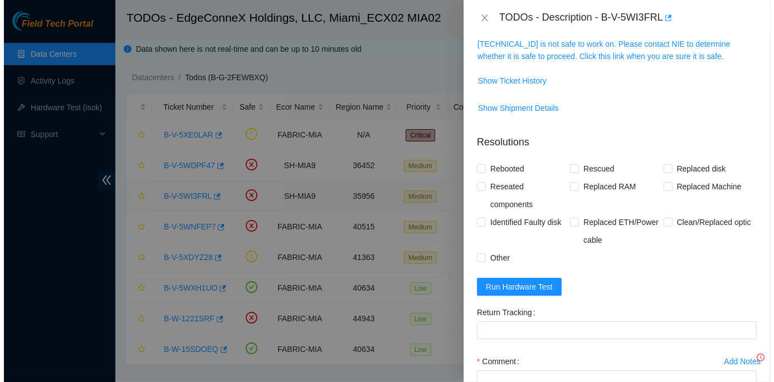
scroll to position [151, 0]
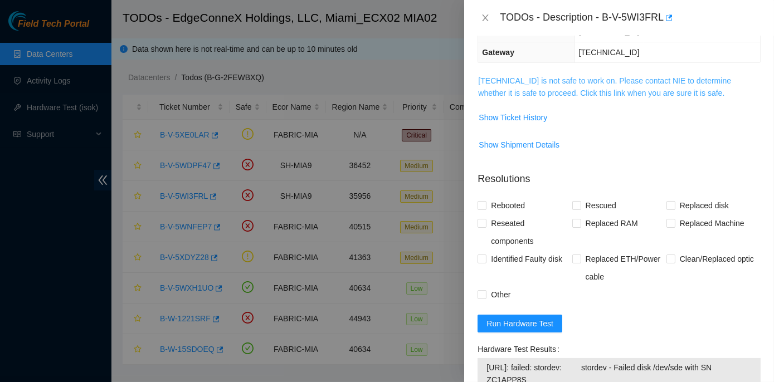
click at [557, 80] on link "23.193.161.34 is not safe to work on. Please contact NIE to determine whether i…" at bounding box center [604, 86] width 253 height 21
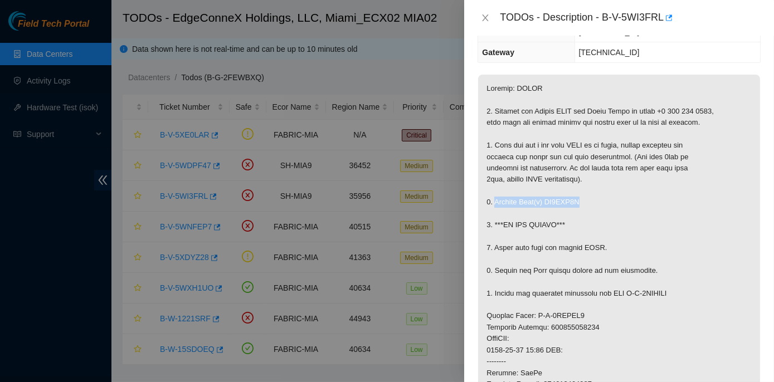
drag, startPoint x: 493, startPoint y: 200, endPoint x: 578, endPoint y: 200, distance: 84.6
click at [578, 200] on p at bounding box center [619, 339] width 282 height 528
copy p "Replace Disk(s) ZC1APP8S"
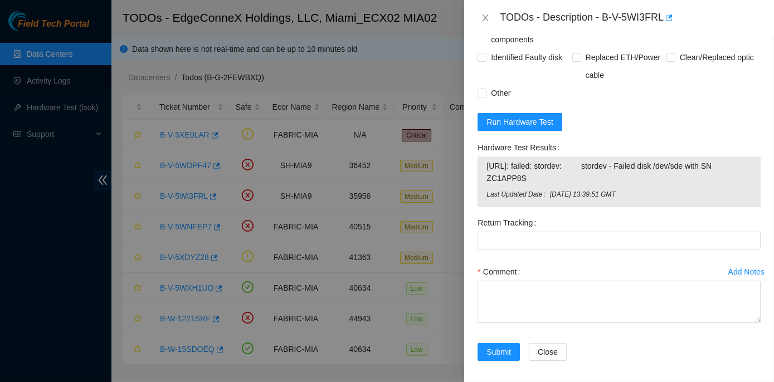
scroll to position [868, 0]
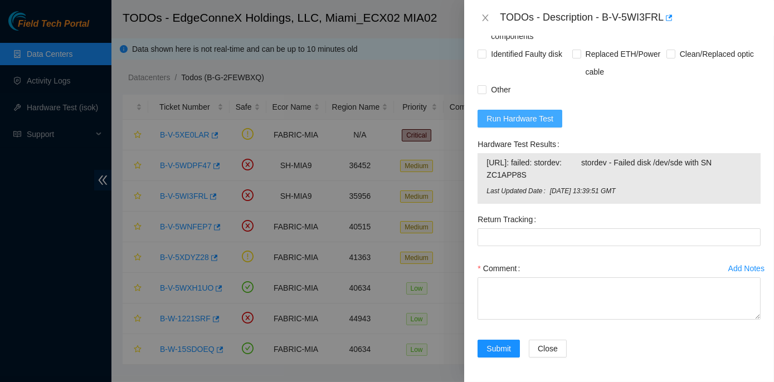
click at [524, 123] on span "Run Hardware Test" at bounding box center [519, 118] width 67 height 12
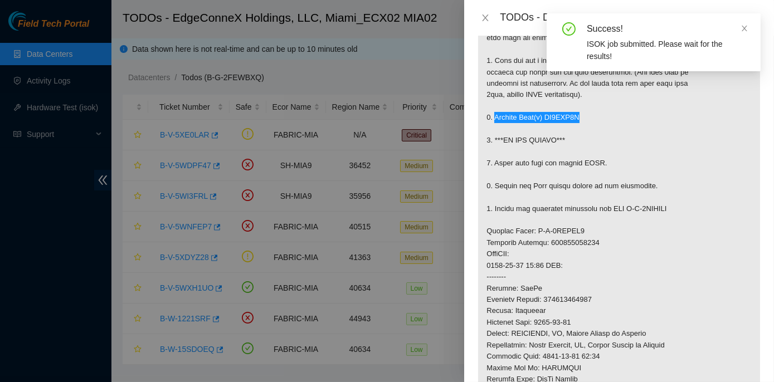
scroll to position [236, 0]
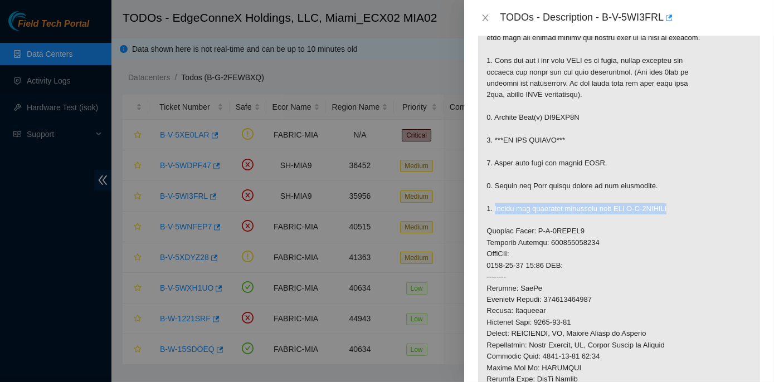
drag, startPoint x: 493, startPoint y: 207, endPoint x: 674, endPoint y: 206, distance: 180.4
click at [674, 206] on p at bounding box center [619, 254] width 282 height 528
copy p "Return the defective equipment via RMA B-V-5WKYQJM"
drag, startPoint x: 545, startPoint y: 298, endPoint x: 594, endPoint y: 300, distance: 49.6
click at [594, 300] on p at bounding box center [619, 254] width 282 height 528
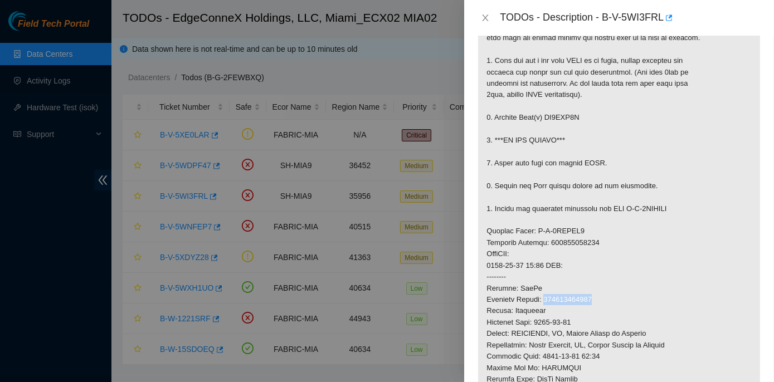
copy p "463470061060"
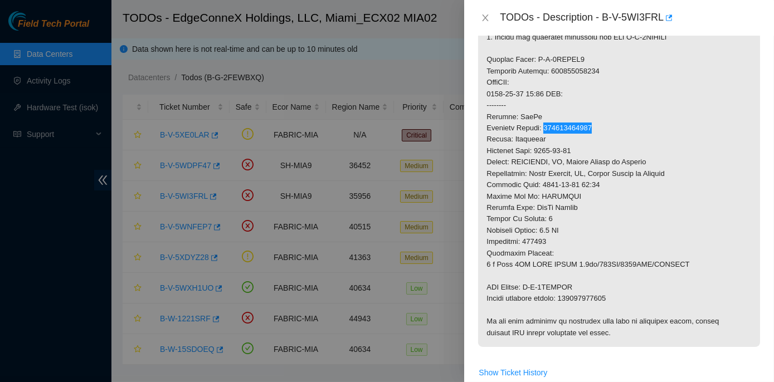
scroll to position [438, 0]
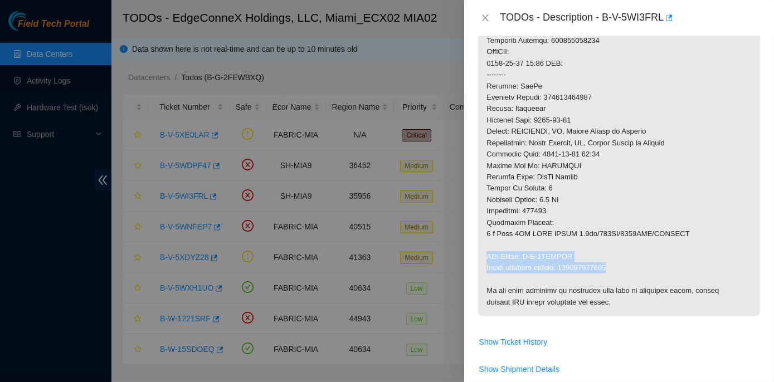
drag, startPoint x: 484, startPoint y: 252, endPoint x: 613, endPoint y: 264, distance: 129.7
click at [613, 264] on p at bounding box center [619, 52] width 282 height 528
copy p "RMA Return: B-V-5WKYQJM Return tracking number: 463470061071"
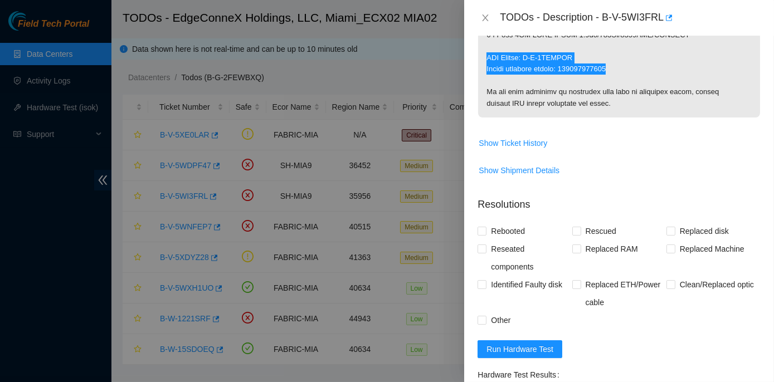
scroll to position [742, 0]
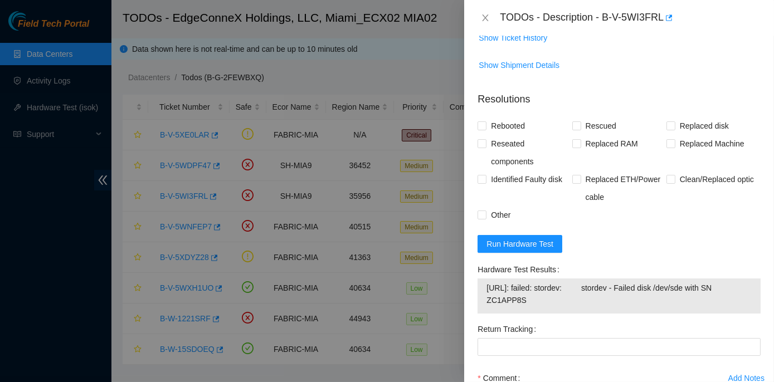
drag, startPoint x: 477, startPoint y: 264, endPoint x: 569, endPoint y: 298, distance: 98.5
click at [569, 298] on div "Hardware Test Results 23.193.161.34: failed: stordev: stordev - Failed disk /de…" at bounding box center [619, 291] width 292 height 60
copy div "Hardware Test Results 23.193.161.34: failed: stordev: stordev - Failed disk /de…"
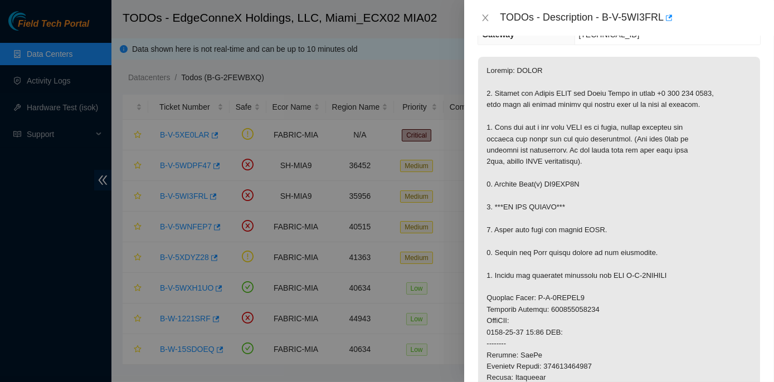
scroll to position [151, 0]
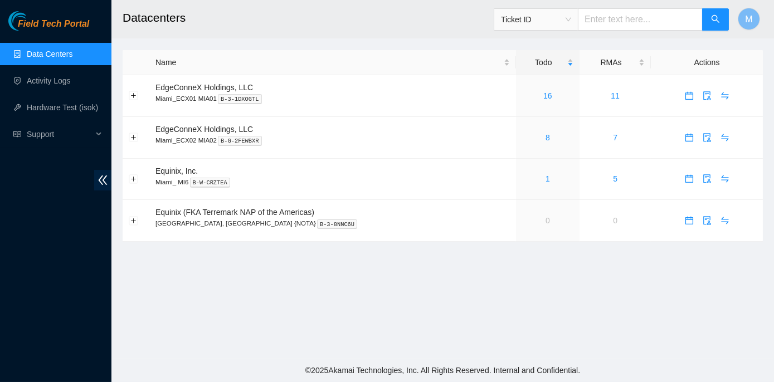
click at [571, 18] on span "Ticket ID" at bounding box center [536, 19] width 70 height 17
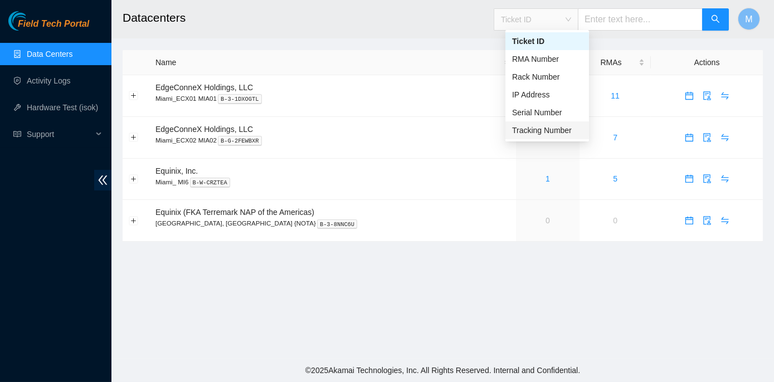
click at [552, 129] on div "Tracking Number" at bounding box center [547, 130] width 70 height 12
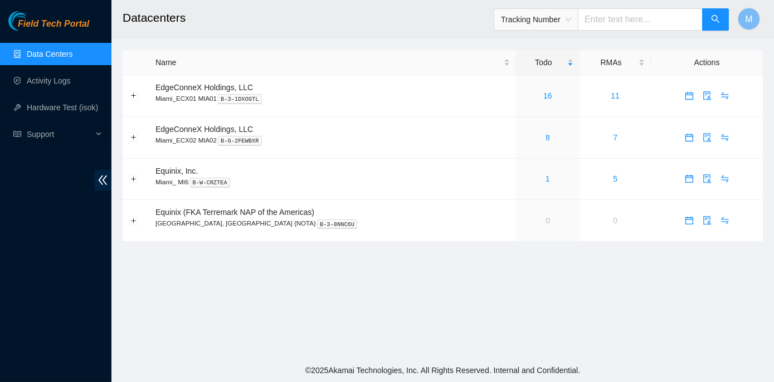
click at [604, 18] on input "text" at bounding box center [640, 19] width 125 height 22
paste input "463470062045"
type input "463470062045"
click at [712, 17] on icon "search" at bounding box center [715, 19] width 8 height 8
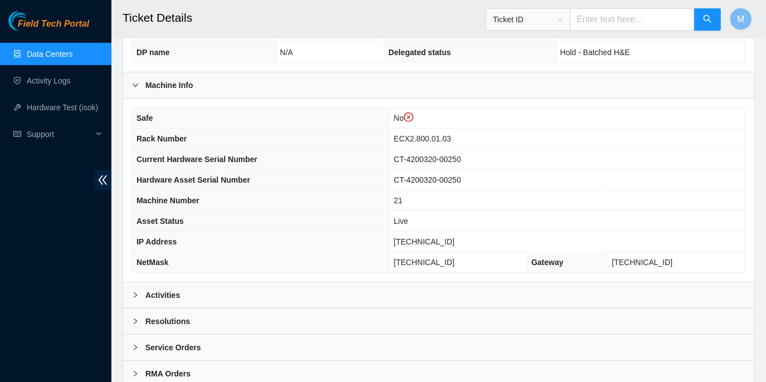
scroll to position [390, 0]
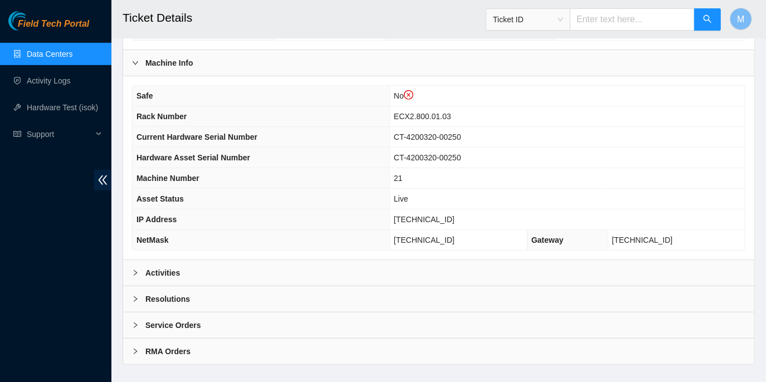
click at [136, 270] on icon "right" at bounding box center [135, 273] width 7 height 7
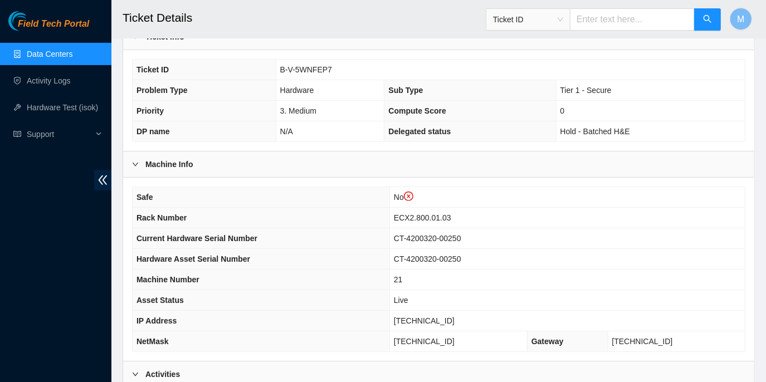
scroll to position [238, 0]
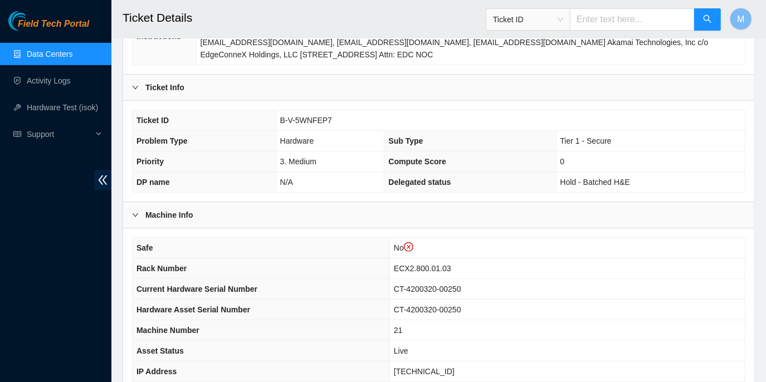
click at [618, 17] on input "text" at bounding box center [632, 19] width 125 height 22
paste input "463470062045"
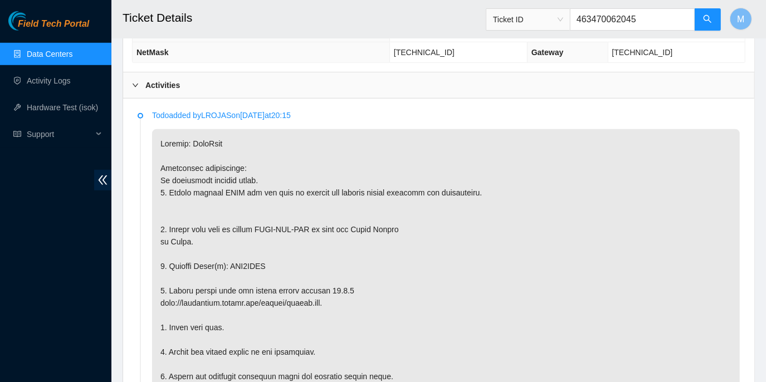
scroll to position [542, 0]
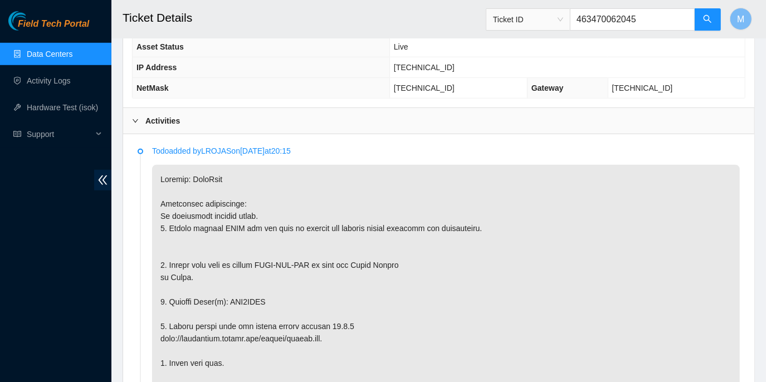
type input "463470062045"
click at [59, 54] on link "Data Centers" at bounding box center [50, 54] width 46 height 9
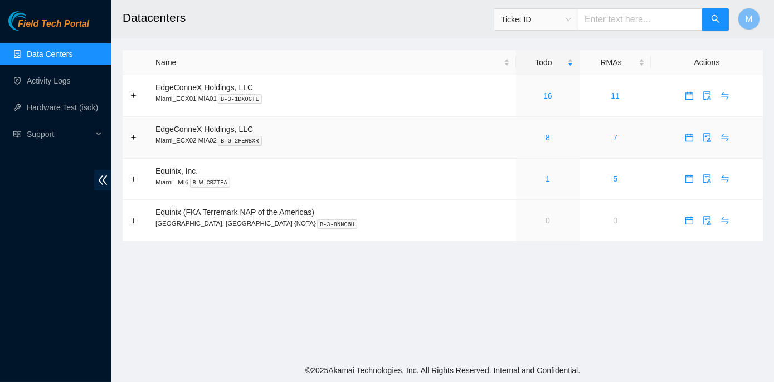
click at [522, 138] on div "8" at bounding box center [548, 137] width 52 height 12
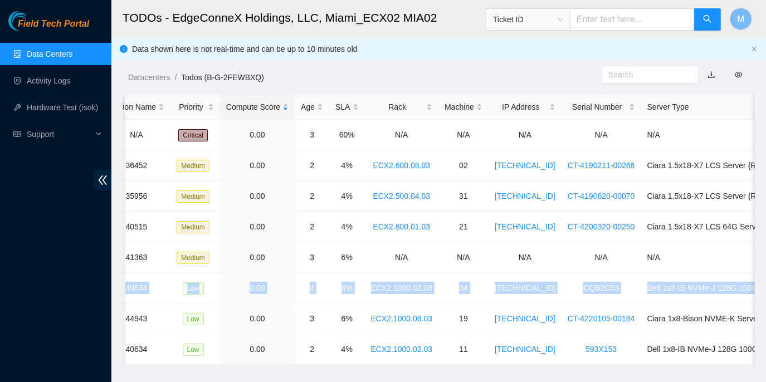
scroll to position [0, 325]
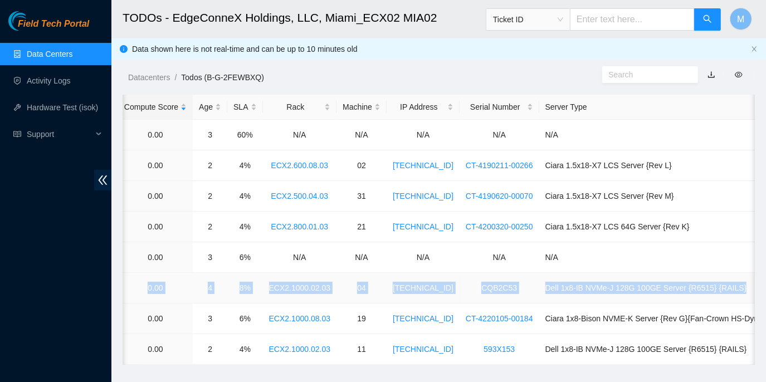
drag, startPoint x: 151, startPoint y: 286, endPoint x: 741, endPoint y: 282, distance: 589.2
click at [741, 282] on tr "B-V-5WXH1UO FABRIC-MIA 40634 Low 0.00 4 8% ECX2.1000.02.03 04 [TECHNICAL_ID] CQ…" at bounding box center [290, 288] width 987 height 31
copy tr "B-V-5WXH1UO FABRIC-MIA 40634 Low 0.00 4 8% ECX2.1000.02.03 04 [TECHNICAL_ID] CQ…"
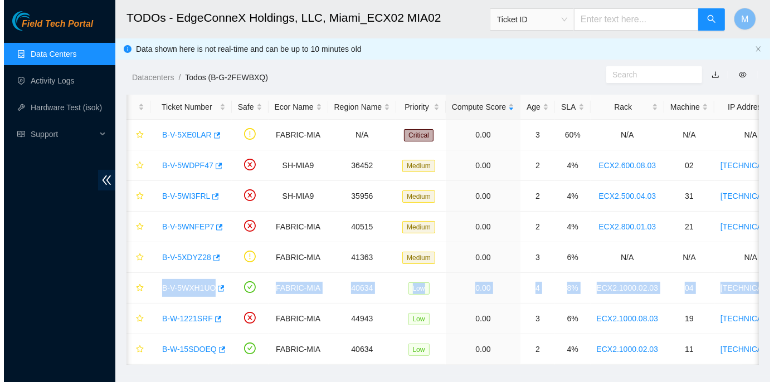
scroll to position [0, 0]
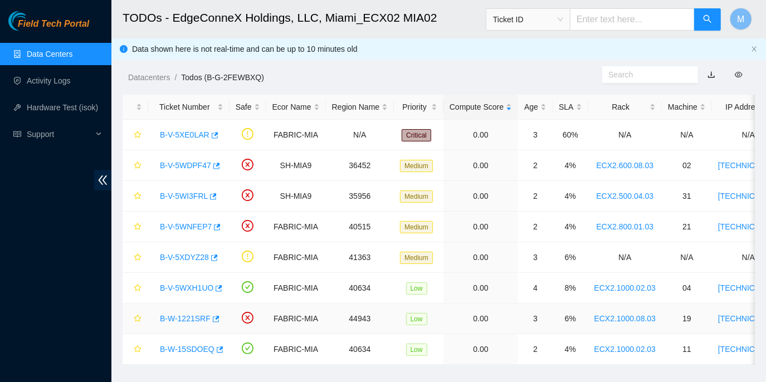
click at [169, 304] on td "B-W-1221SRF" at bounding box center [188, 319] width 81 height 31
click at [177, 286] on link "B-V-5WXH1UO" at bounding box center [186, 287] width 53 height 9
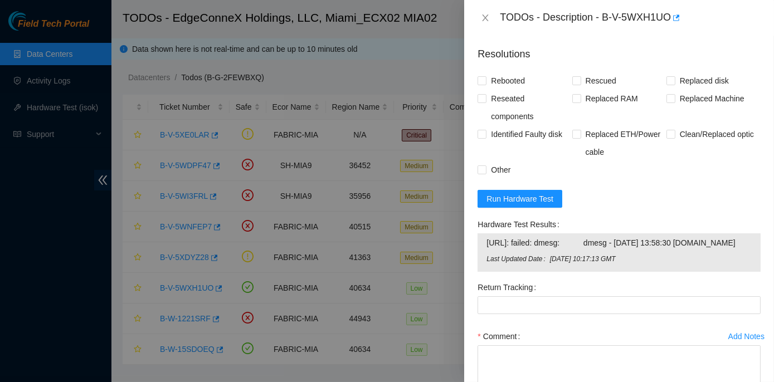
scroll to position [506, 0]
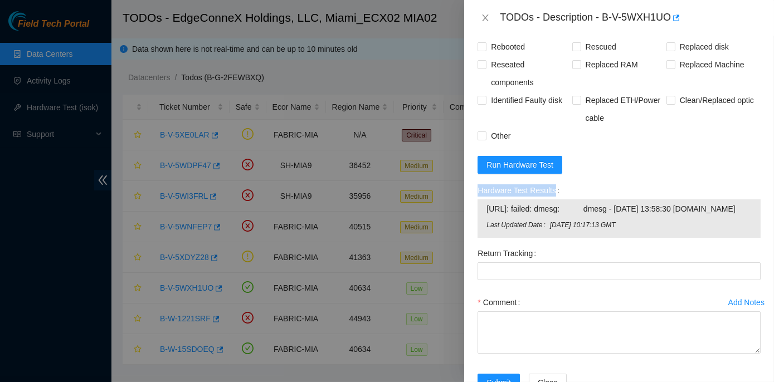
drag, startPoint x: 476, startPoint y: 188, endPoint x: 639, endPoint y: 248, distance: 173.7
click at [639, 244] on div "Hardware Test Results [URL]: failed: dmesg: dmesg - [DATE] 13:58:30 [DOMAIN_NAM…" at bounding box center [619, 213] width 292 height 63
copy label "Hardware Test Results"
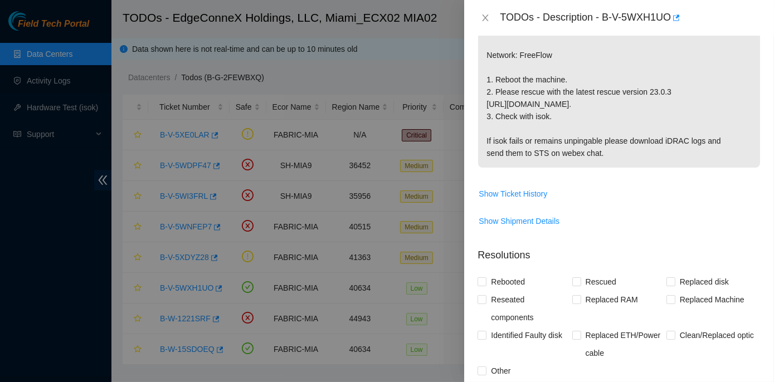
scroll to position [249, 0]
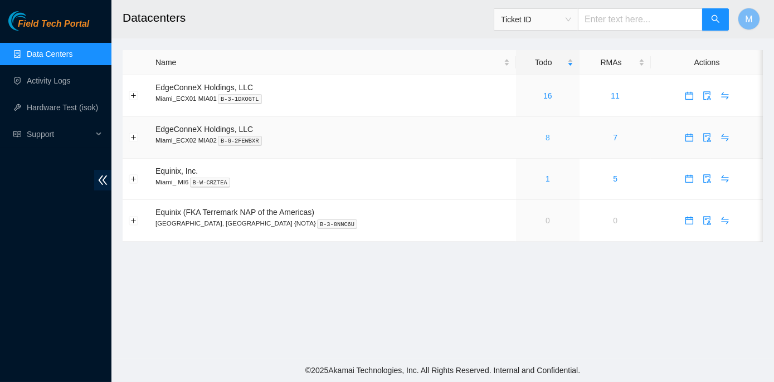
click at [545, 138] on link "8" at bounding box center [547, 137] width 4 height 9
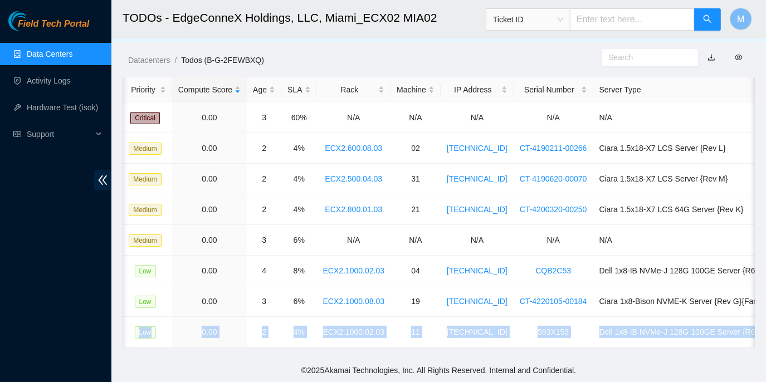
scroll to position [0, 325]
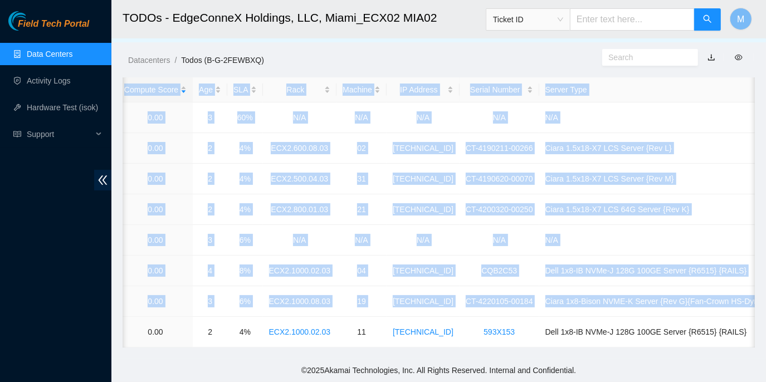
drag, startPoint x: 155, startPoint y: 322, endPoint x: 756, endPoint y: 327, distance: 600.4
click at [756, 327] on main "TODOs - EdgeConneX Holdings, LLC, Miami_ECX02 MIA02 Ticket ID M Data shown here…" at bounding box center [438, 171] width 654 height 376
copy table "Ticket Number Safe Ecor Name Region Name Priority Compute Score Age SLA Rack Ma…"
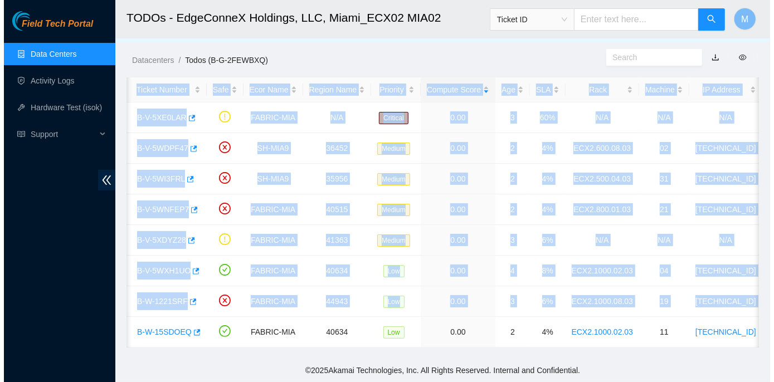
scroll to position [0, 0]
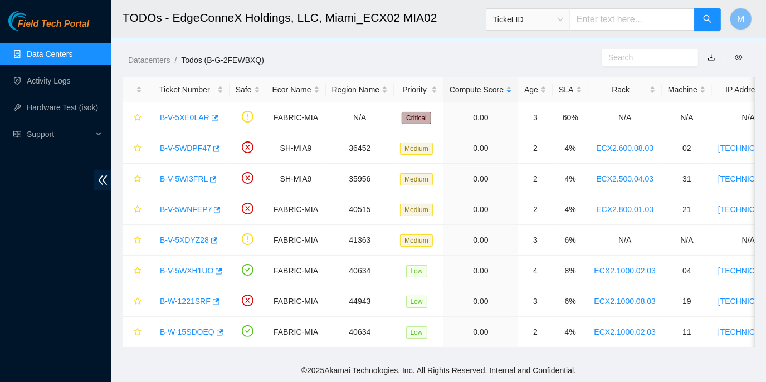
click at [183, 352] on main "TODOs - EdgeConneX Holdings, LLC, Miami_ECX02 MIA02 Ticket ID M Data shown here…" at bounding box center [438, 171] width 654 height 376
click at [182, 327] on link "B-W-15SDOEQ" at bounding box center [187, 331] width 55 height 9
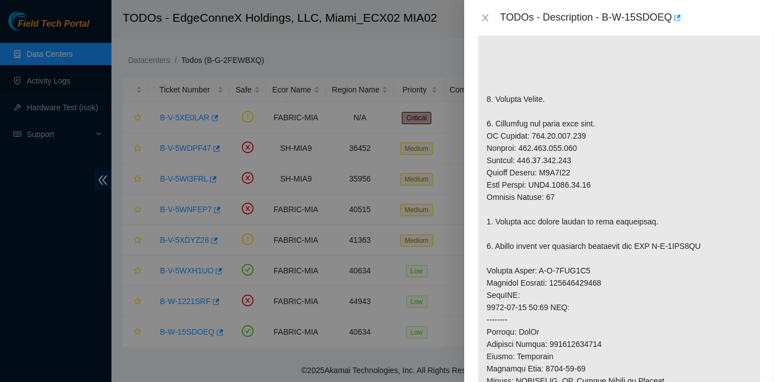
scroll to position [304, 0]
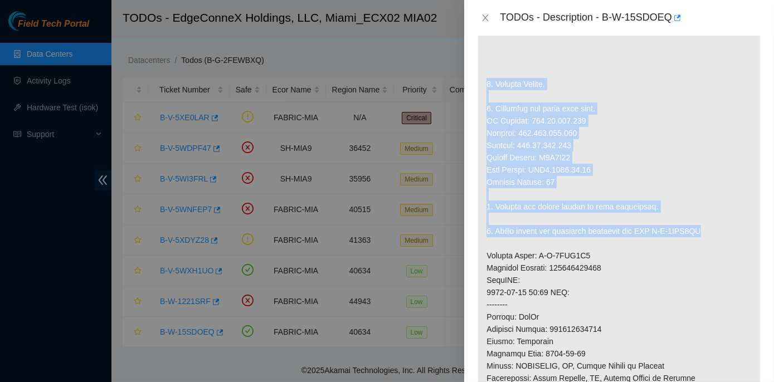
drag, startPoint x: 485, startPoint y: 92, endPoint x: 717, endPoint y: 245, distance: 278.2
click at [717, 245] on p at bounding box center [619, 250] width 282 height 654
copy p "1. Replace Server. 2. Configure and check with isok. IP Address: [TECHNICAL_ID]…"
click at [523, 107] on p at bounding box center [619, 250] width 282 height 654
drag, startPoint x: 486, startPoint y: 114, endPoint x: 719, endPoint y: 240, distance: 265.4
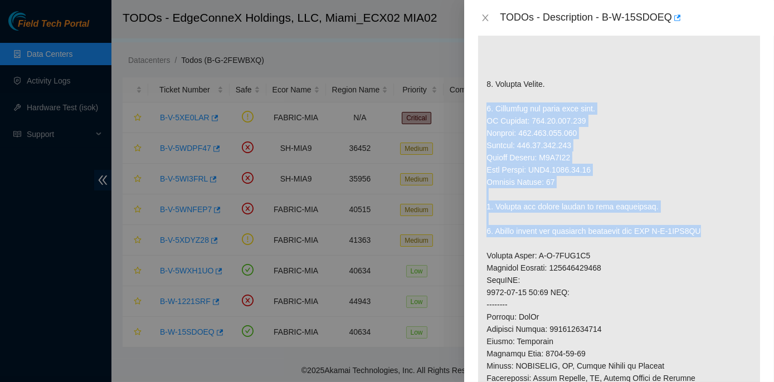
click at [719, 240] on p at bounding box center [619, 250] width 282 height 654
copy p "2. Configure and check with isok. IP Address: [TECHNICAL_ID] Netmask: [TECHNICA…"
click at [619, 175] on p at bounding box center [619, 250] width 282 height 654
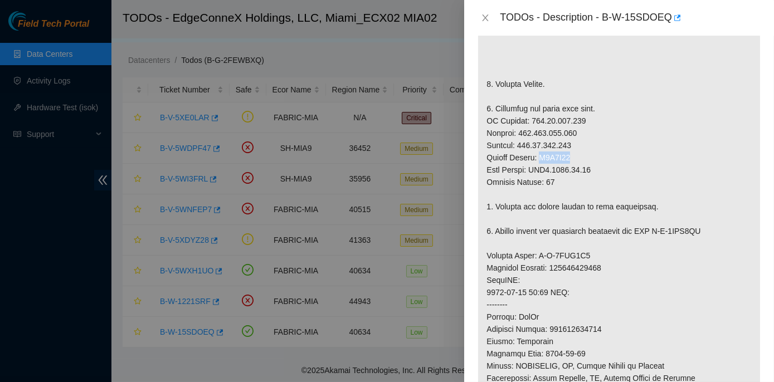
drag, startPoint x: 540, startPoint y: 169, endPoint x: 571, endPoint y: 166, distance: 31.9
click at [571, 166] on p at bounding box center [619, 250] width 282 height 654
copy p "G0H2C53"
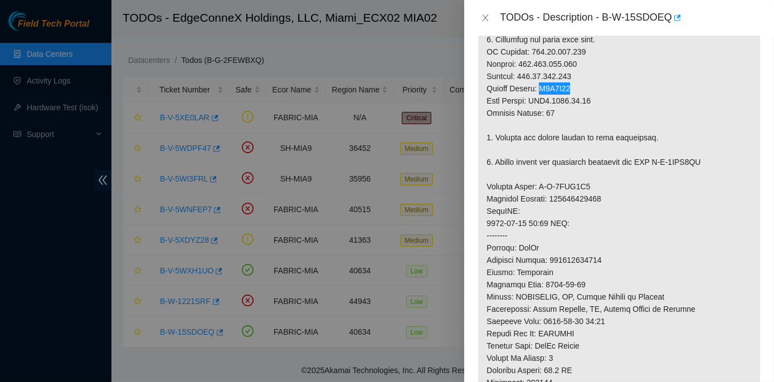
scroll to position [354, 0]
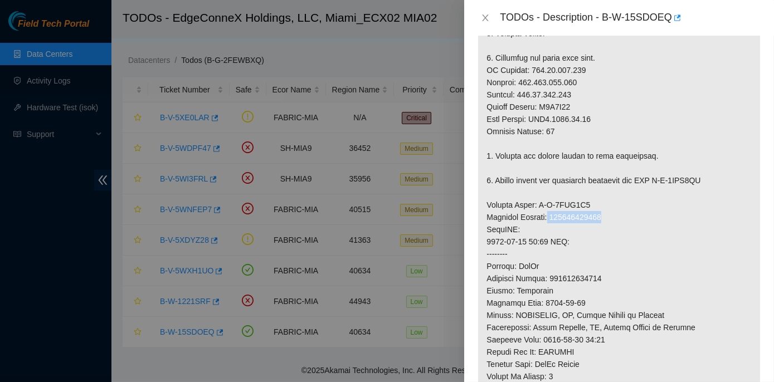
drag, startPoint x: 550, startPoint y: 228, endPoint x: 604, endPoint y: 223, distance: 53.7
click at [604, 223] on p at bounding box center [619, 199] width 282 height 654
copy p "417328429431"
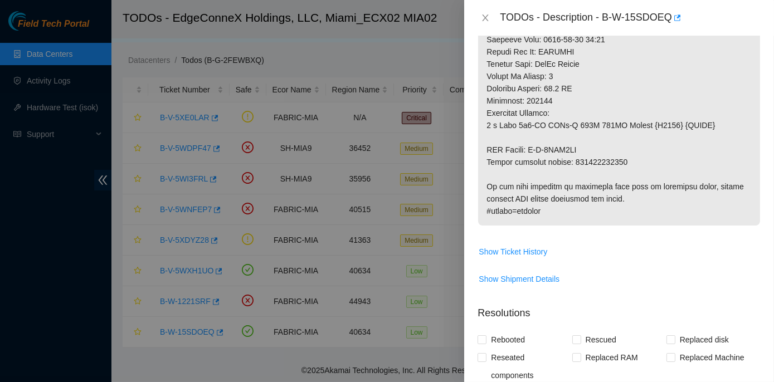
scroll to position [658, 0]
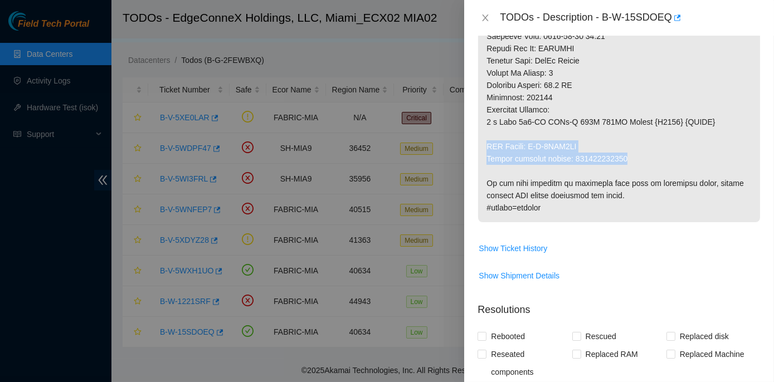
drag, startPoint x: 486, startPoint y: 155, endPoint x: 627, endPoint y: 170, distance: 141.1
copy p "RMA Return: B-V-5WXU4WG Return tracking number: 417328429442"
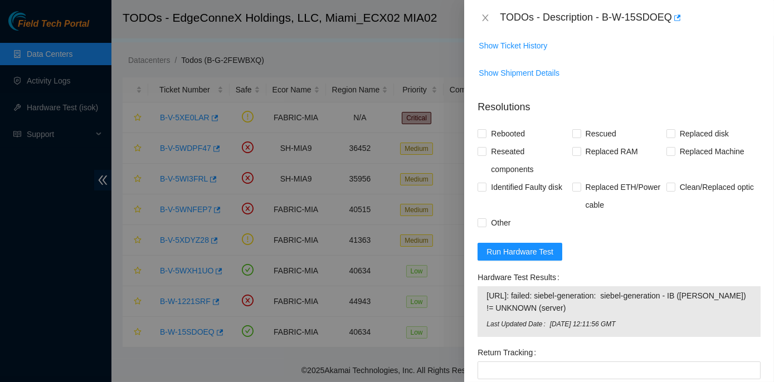
scroll to position [911, 0]
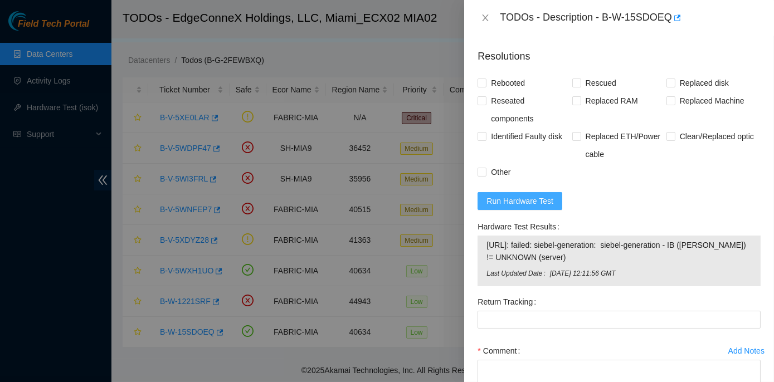
click at [503, 207] on span "Run Hardware Test" at bounding box center [519, 201] width 67 height 12
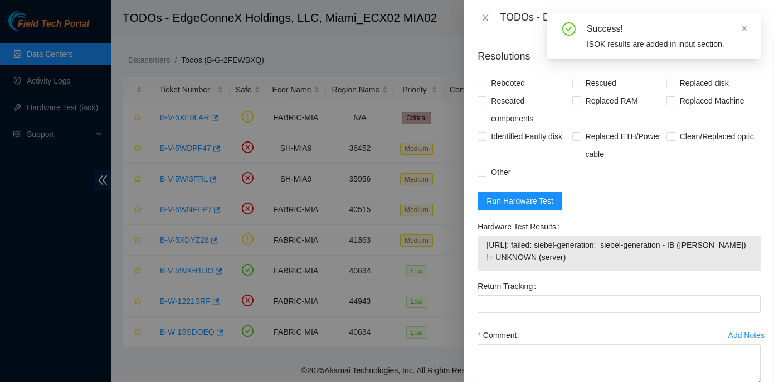
drag, startPoint x: 476, startPoint y: 236, endPoint x: 555, endPoint y: 270, distance: 86.1
click at [555, 270] on div "Hardware Test Results [URL]: failed: siebel-generation: siebel-generation - IB …" at bounding box center [619, 248] width 292 height 60
copy div "Hardware Test Results [URL]: failed: siebel-generation: siebel-generation - IB …"
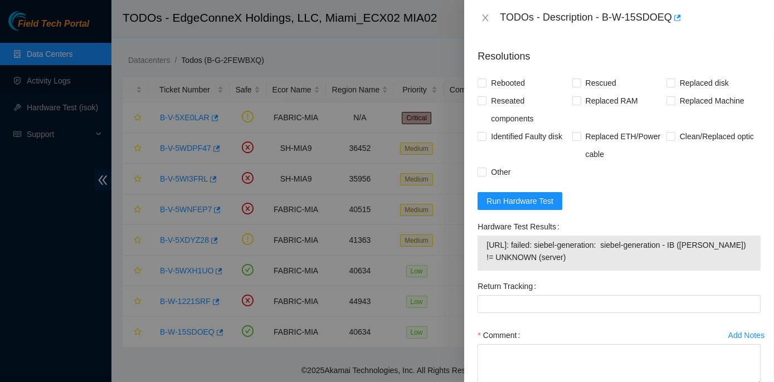
click at [575, 344] on div "Comment" at bounding box center [618, 335] width 283 height 18
